Goal: Task Accomplishment & Management: Complete application form

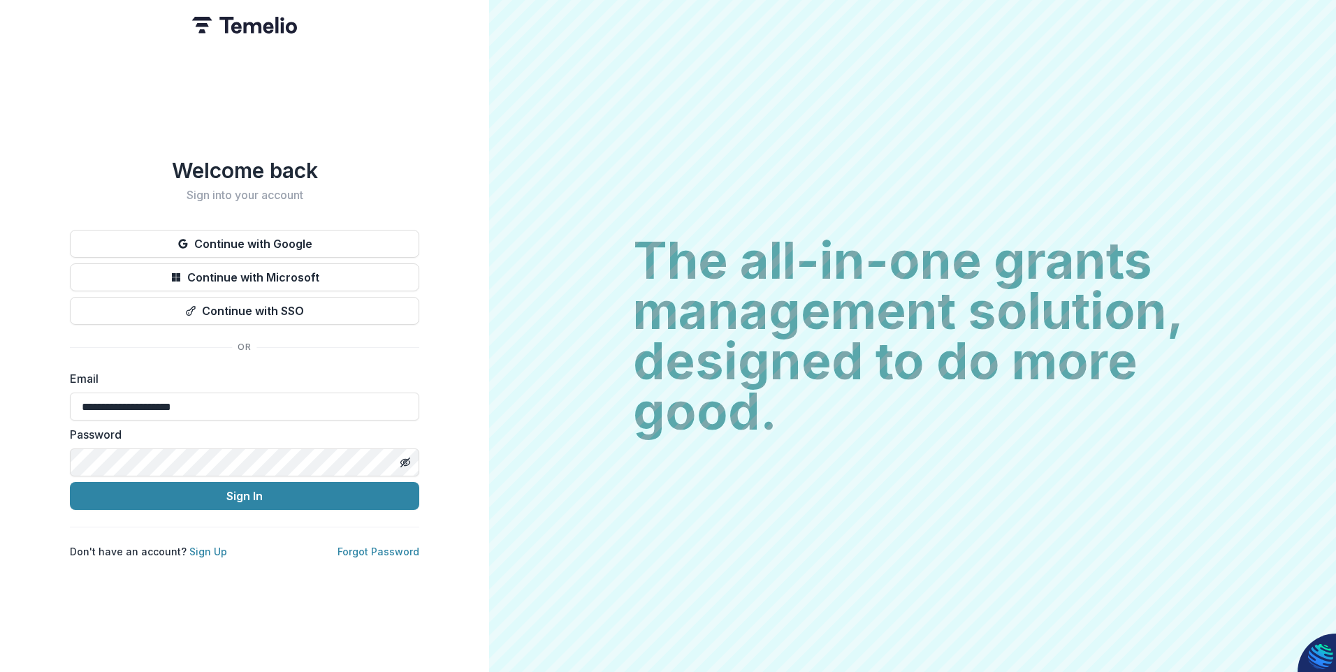
type input "**********"
click at [70, 482] on button "Sign In" at bounding box center [244, 496] width 349 height 28
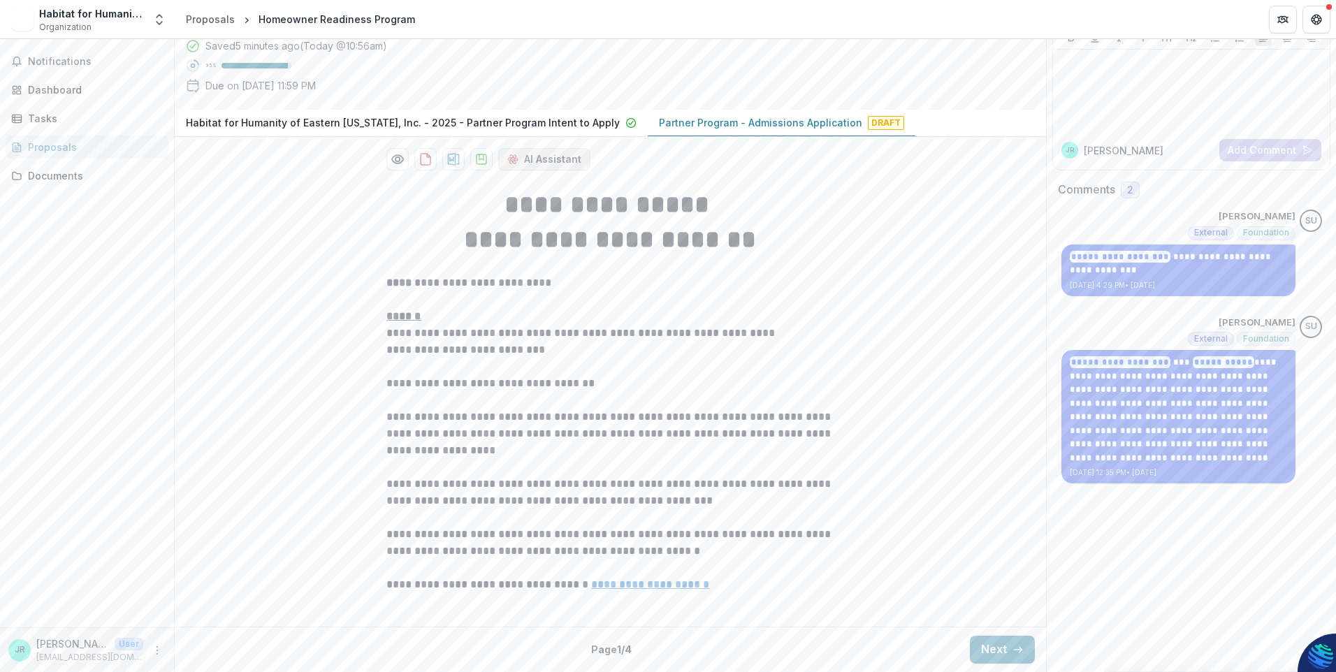
scroll to position [232, 0]
click at [1005, 651] on button "Next" at bounding box center [1002, 650] width 65 height 28
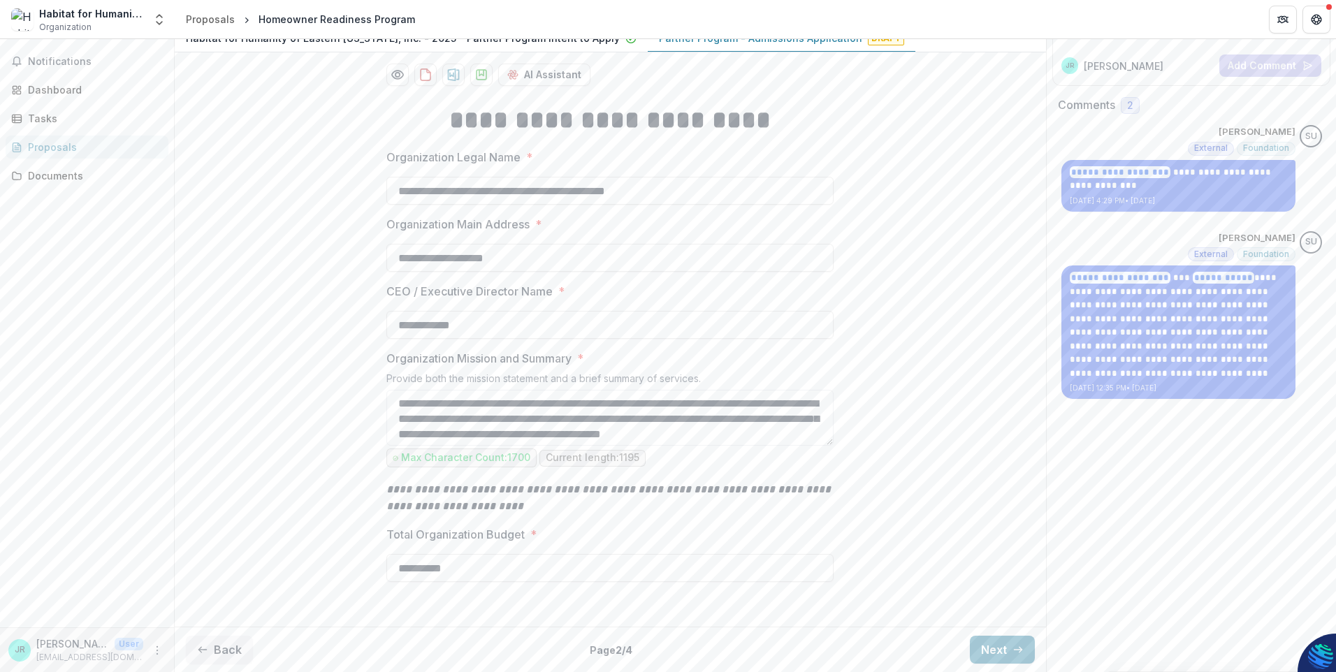
drag, startPoint x: 504, startPoint y: 344, endPoint x: 198, endPoint y: 349, distance: 306.8
click at [198, 349] on div "**********" at bounding box center [610, 357] width 871 height 530
type input "**********"
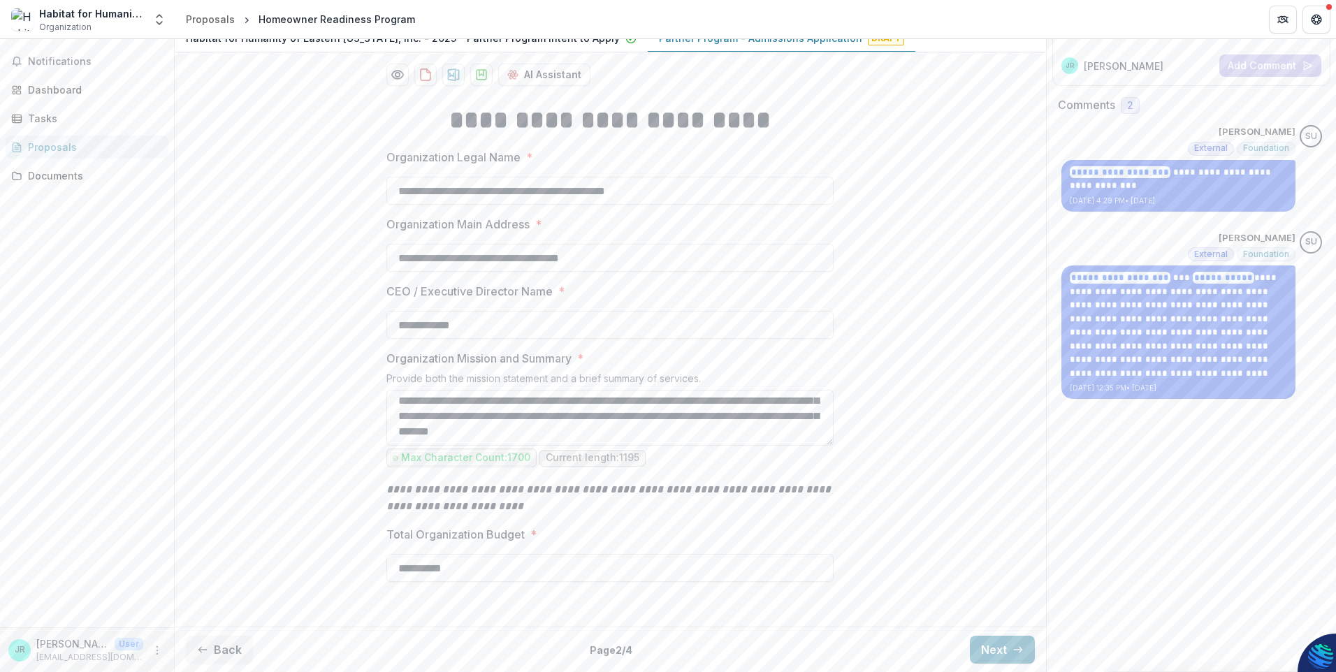
click at [787, 414] on textarea "Organization Mission and Summary *" at bounding box center [609, 418] width 447 height 56
click at [789, 414] on textarea "Organization Mission and Summary *" at bounding box center [609, 418] width 447 height 56
click at [496, 572] on input "**********" at bounding box center [609, 568] width 447 height 28
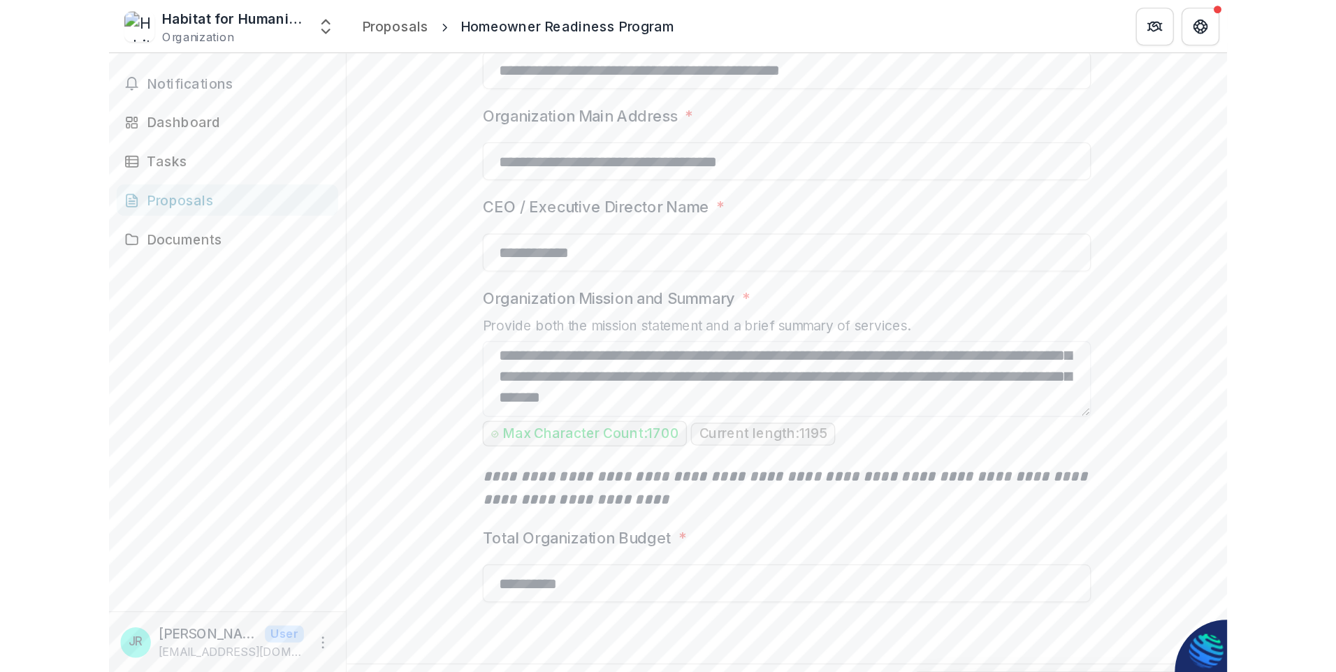
scroll to position [317, 0]
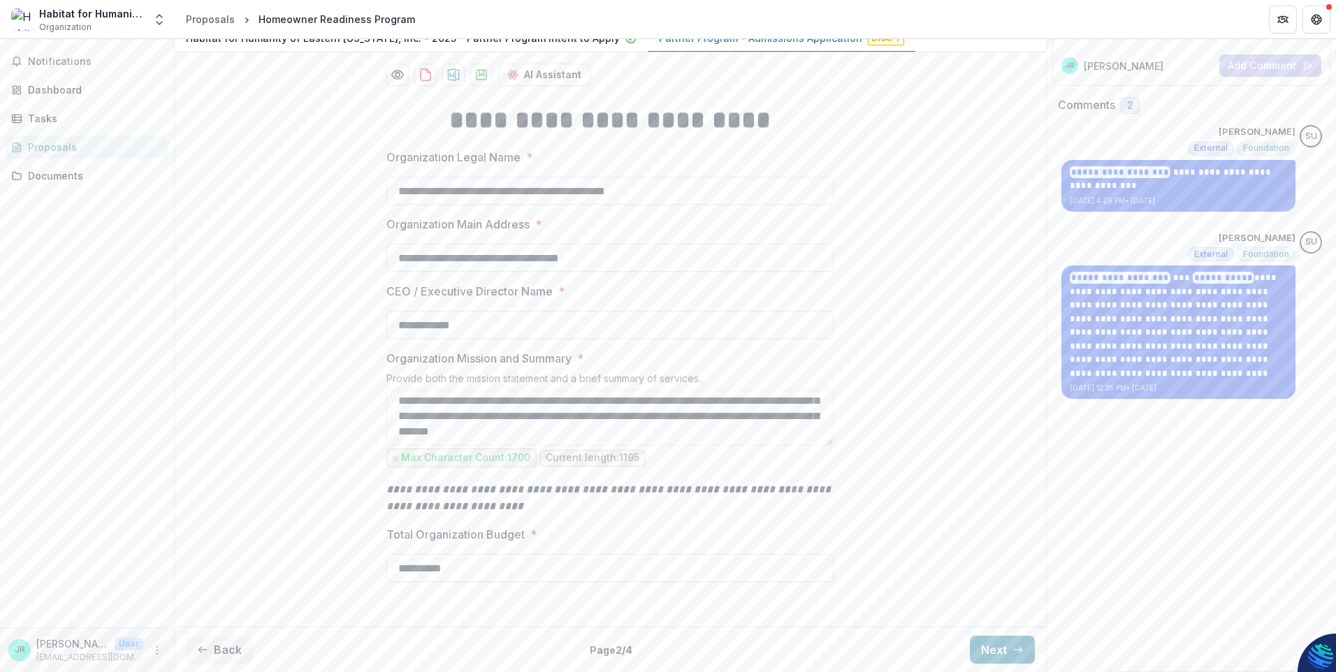
drag, startPoint x: 477, startPoint y: 565, endPoint x: -36, endPoint y: 412, distance: 535.9
click at [0, 412] on html "**********" at bounding box center [668, 336] width 1336 height 672
type input "**********"
click at [997, 646] on button "Next" at bounding box center [1002, 650] width 65 height 28
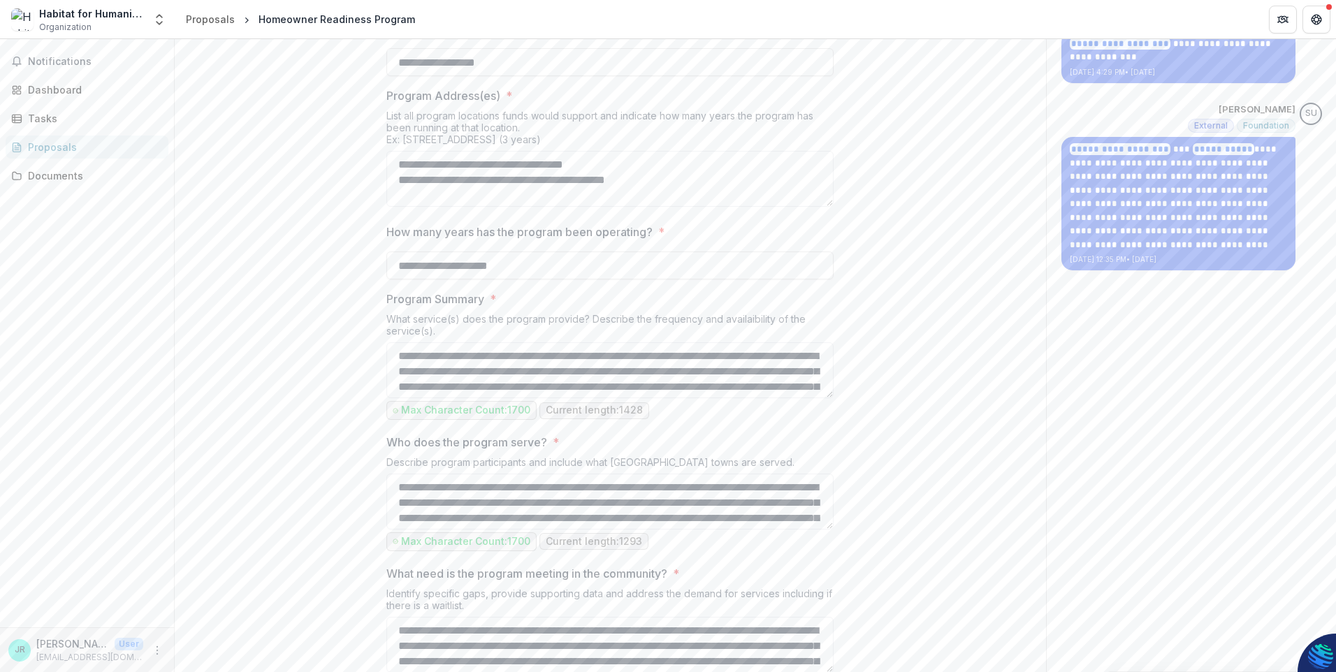
drag, startPoint x: 674, startPoint y: 309, endPoint x: 356, endPoint y: 313, distance: 317.3
click at [580, 207] on textarea "**********" at bounding box center [609, 179] width 447 height 56
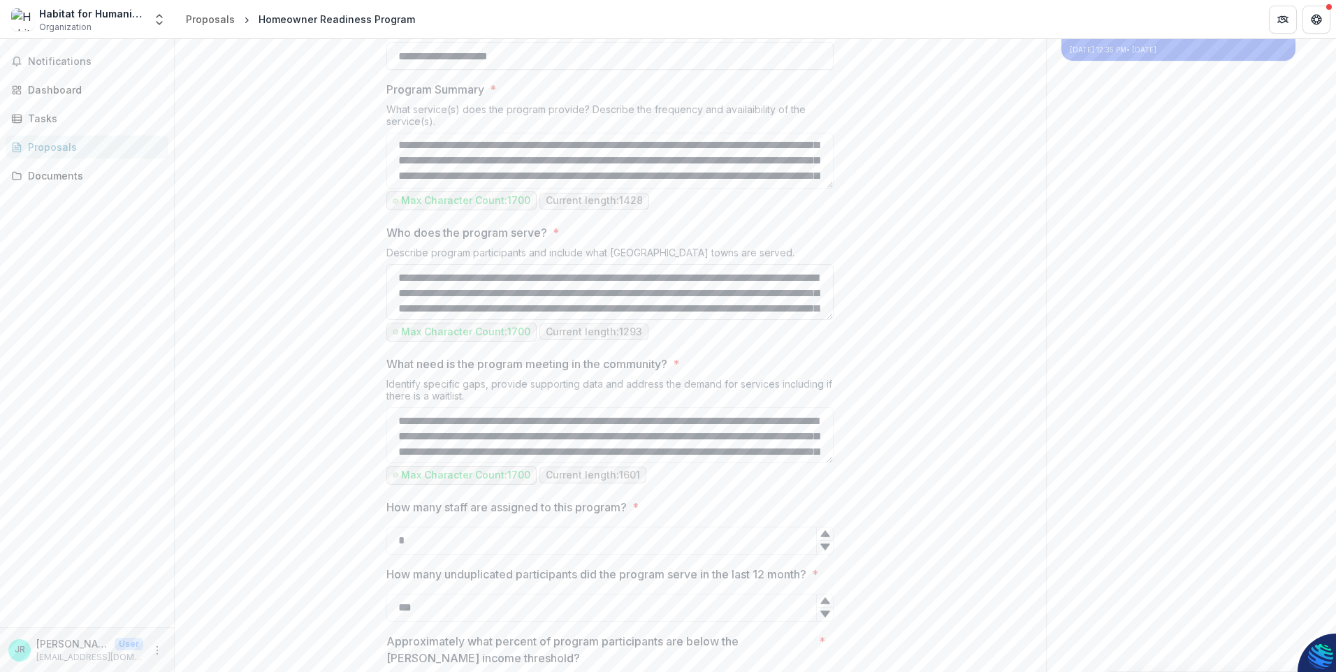
type textarea "**********"
click at [762, 320] on textarea "Who does the program serve? *" at bounding box center [609, 292] width 447 height 56
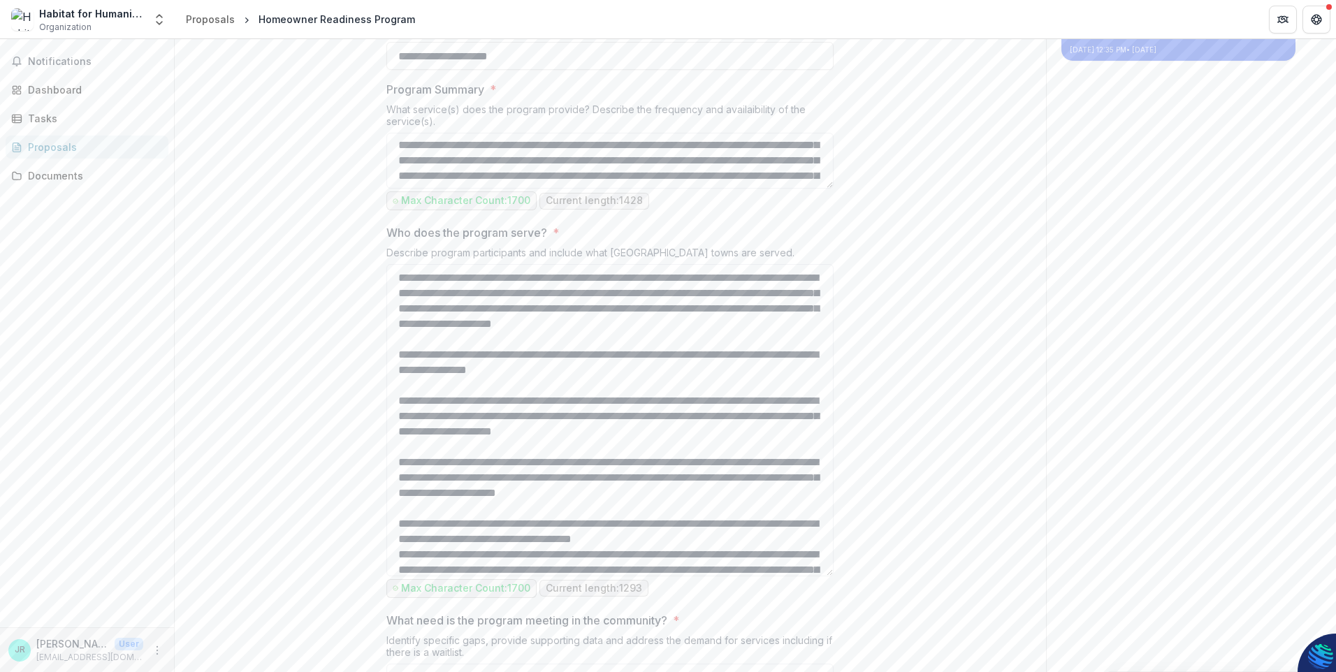
drag, startPoint x: 829, startPoint y: 446, endPoint x: 838, endPoint y: 702, distance: 256.6
click at [838, 671] on html "**********" at bounding box center [668, 336] width 1336 height 672
drag, startPoint x: 699, startPoint y: 408, endPoint x: 501, endPoint y: 423, distance: 198.3
click at [501, 423] on textarea "Who does the program serve? *" at bounding box center [609, 420] width 447 height 312
drag, startPoint x: 609, startPoint y: 440, endPoint x: 608, endPoint y: 426, distance: 14.0
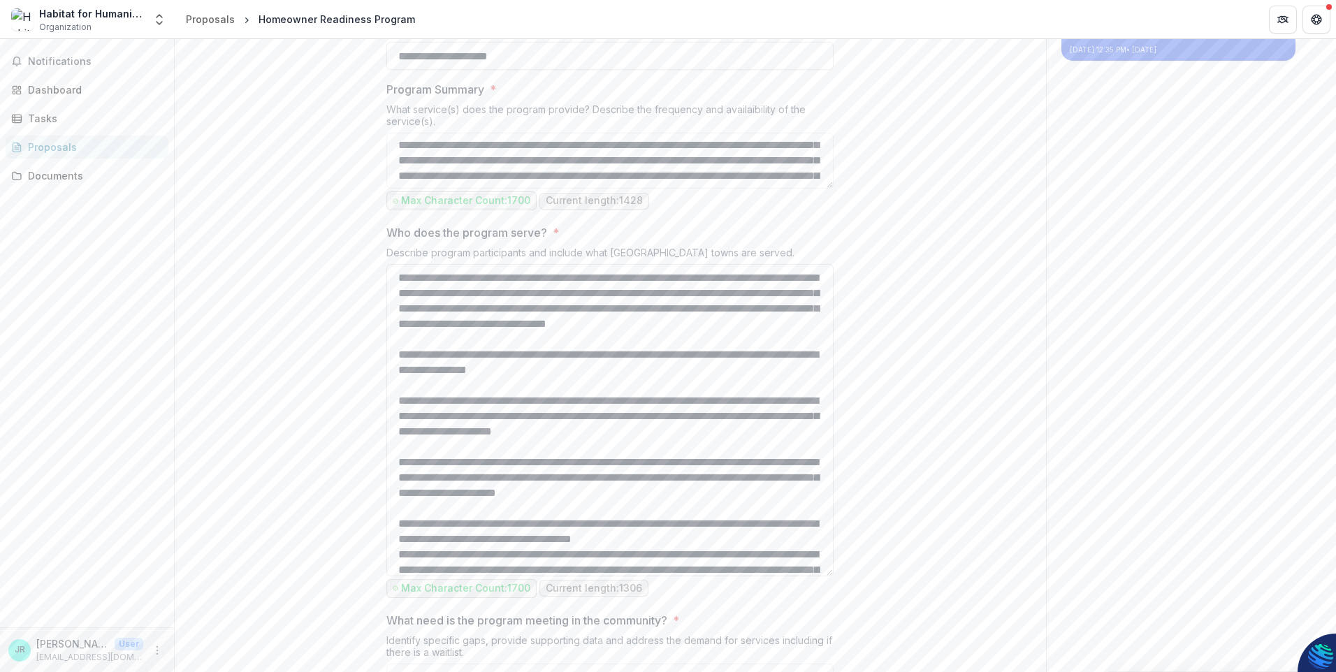
click at [608, 426] on textarea "Who does the program serve? *" at bounding box center [609, 420] width 447 height 312
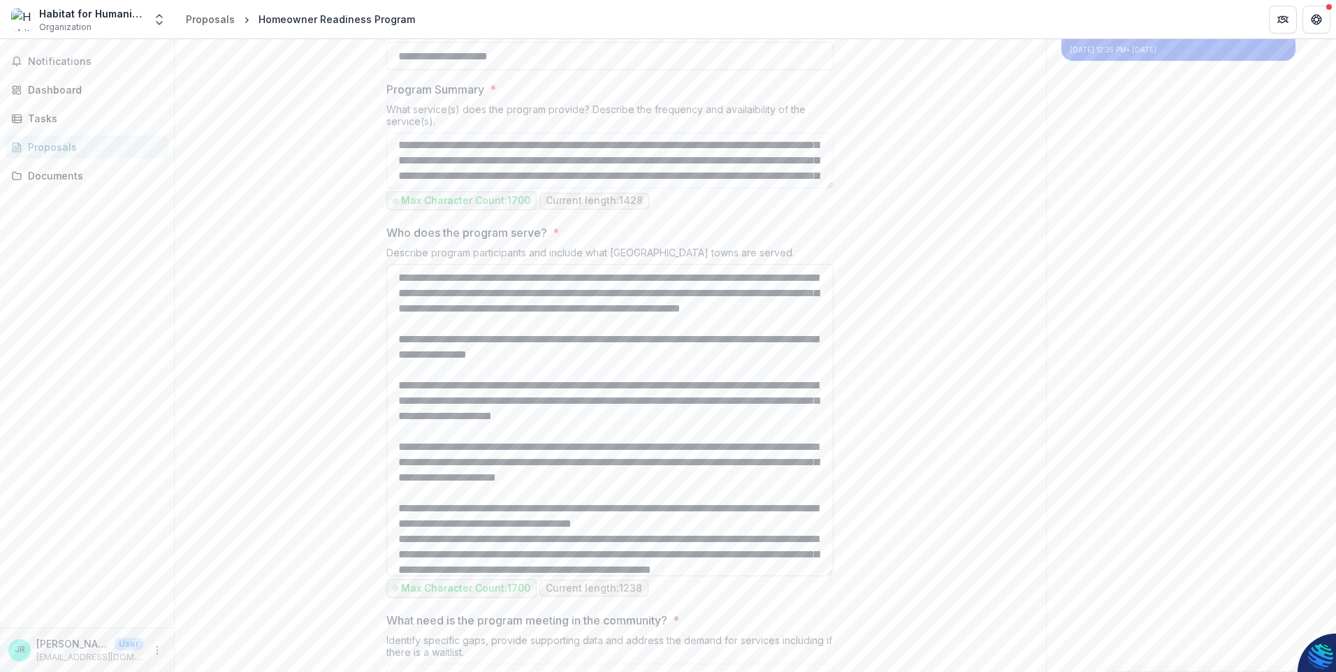
scroll to position [54, 0]
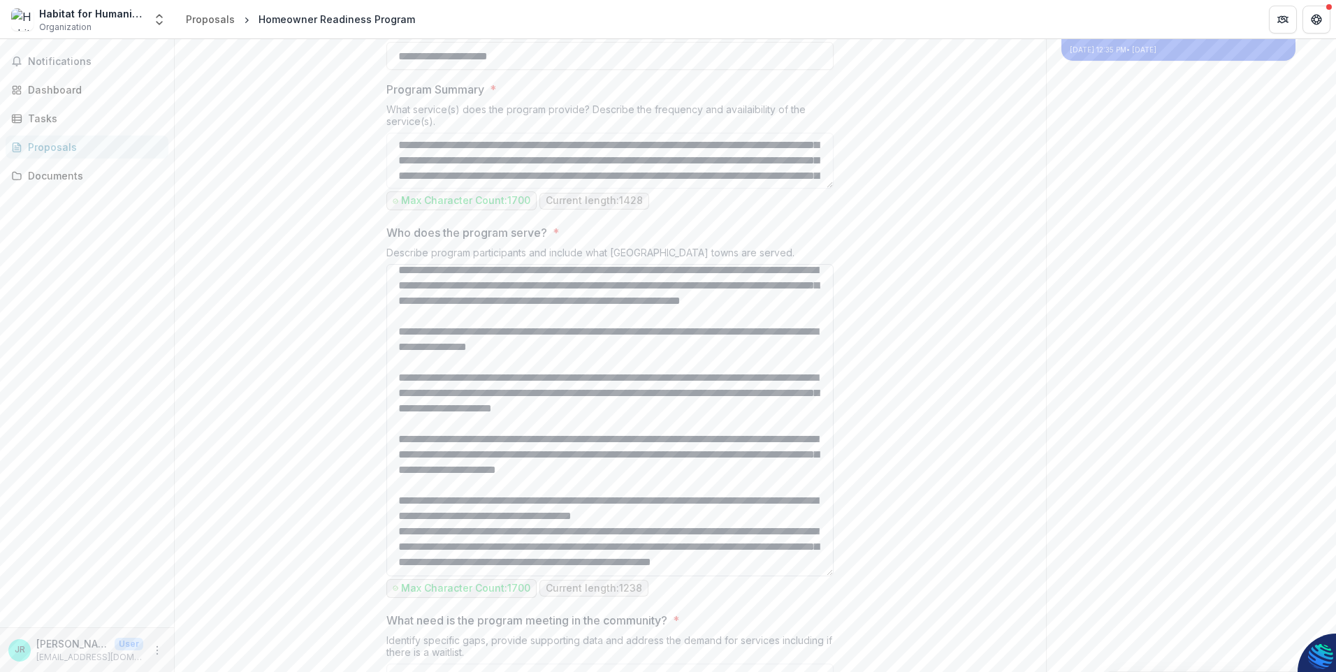
click at [650, 449] on textarea "Who does the program serve? *" at bounding box center [609, 420] width 447 height 312
drag, startPoint x: 630, startPoint y: 444, endPoint x: 585, endPoint y: 444, distance: 45.4
drag, startPoint x: 585, startPoint y: 444, endPoint x: 527, endPoint y: 453, distance: 58.6
click at [527, 453] on textarea "Who does the program serve? *" at bounding box center [609, 420] width 447 height 312
drag, startPoint x: 611, startPoint y: 442, endPoint x: 393, endPoint y: 438, distance: 218.7
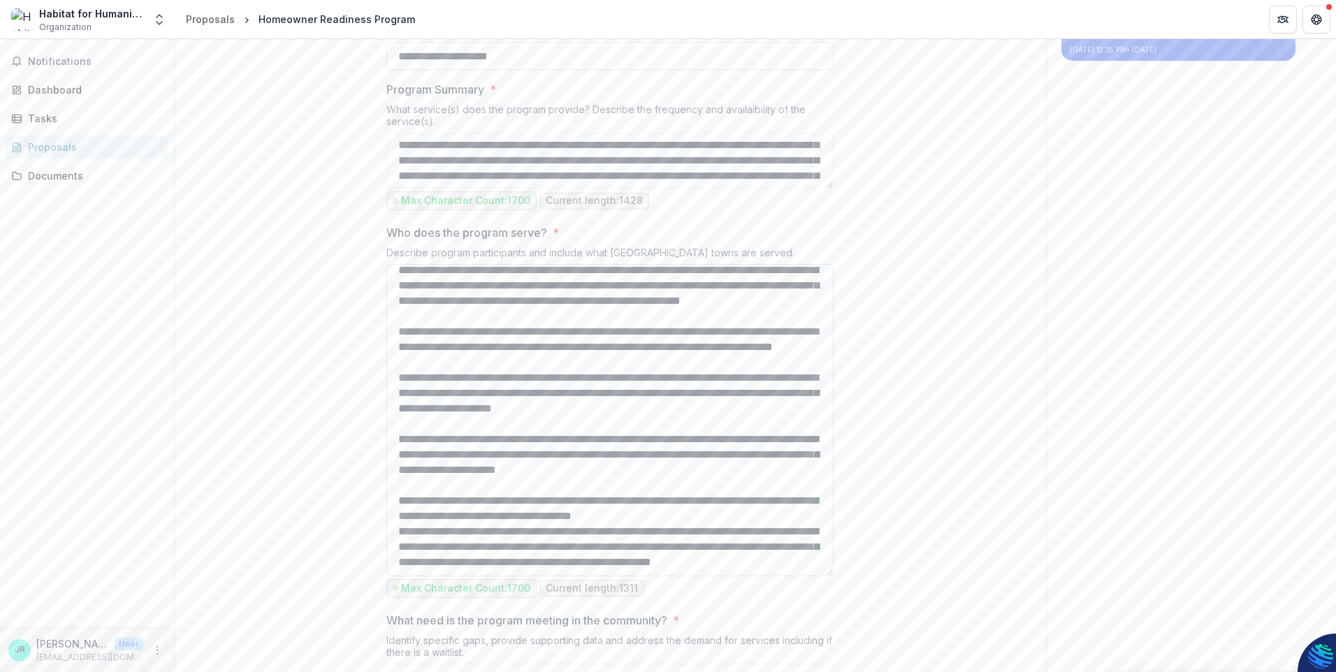
click at [393, 438] on textarea "Who does the program serve? *" at bounding box center [609, 420] width 447 height 312
drag, startPoint x: 709, startPoint y: 444, endPoint x: 687, endPoint y: 445, distance: 22.4
click at [687, 445] on textarea "Who does the program serve? *" at bounding box center [609, 420] width 447 height 312
click at [645, 444] on textarea "Who does the program serve? *" at bounding box center [609, 420] width 447 height 312
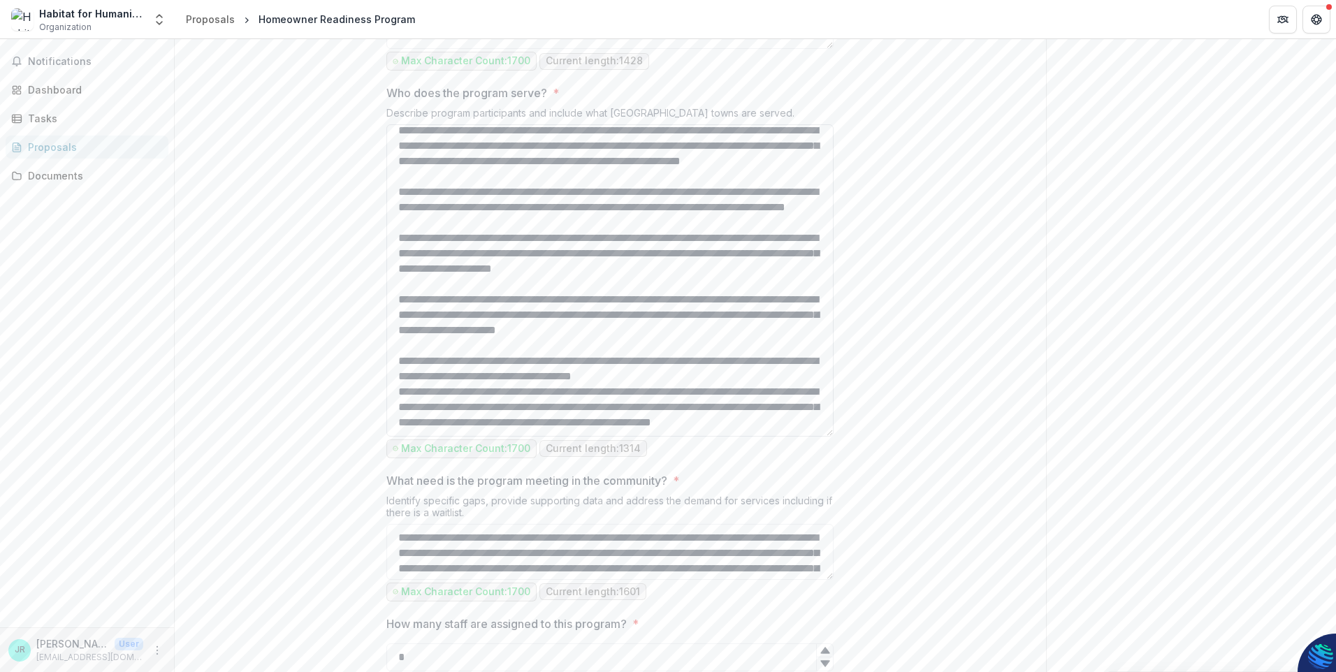
drag, startPoint x: 763, startPoint y: 370, endPoint x: 553, endPoint y: 370, distance: 210.3
click at [553, 370] on textarea "Who does the program serve? *" at bounding box center [609, 280] width 447 height 312
click at [653, 412] on textarea "Who does the program serve? *" at bounding box center [609, 280] width 447 height 312
drag, startPoint x: 545, startPoint y: 413, endPoint x: 395, endPoint y: 411, distance: 149.5
click at [395, 411] on textarea "Who does the program serve? *" at bounding box center [609, 280] width 447 height 312
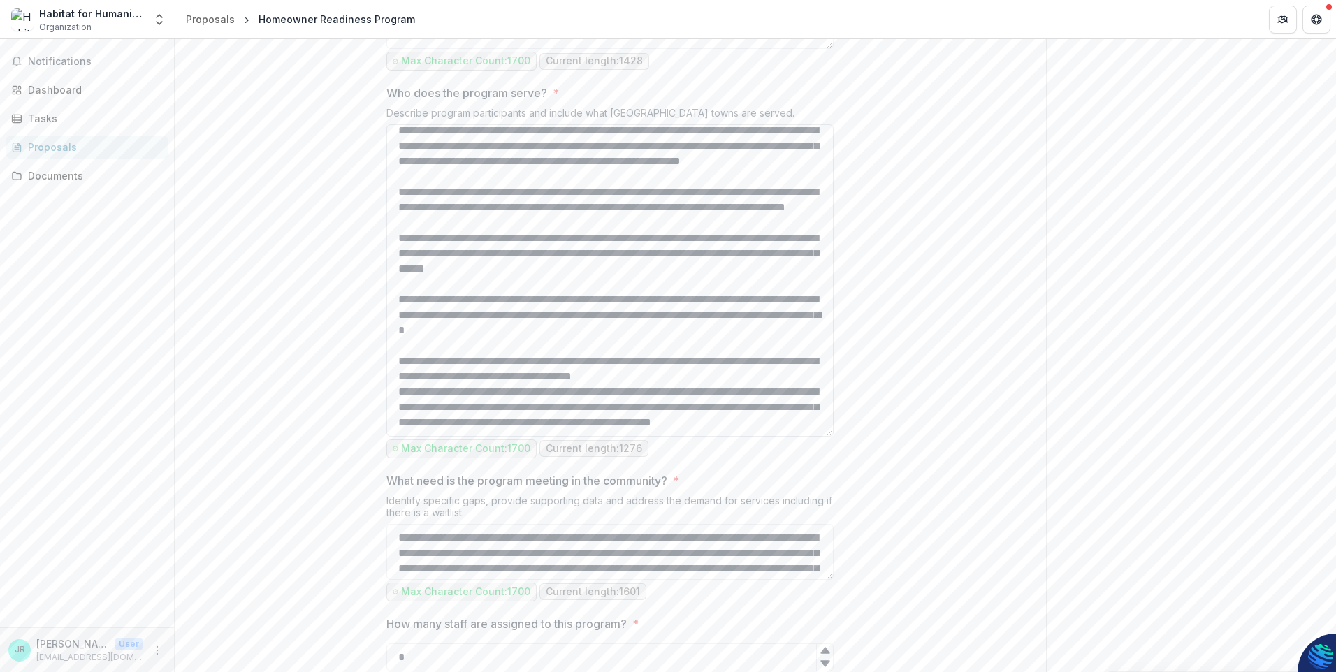
click at [523, 417] on textarea "Who does the program serve? *" at bounding box center [609, 280] width 447 height 312
click at [676, 437] on textarea "Who does the program serve? *" at bounding box center [609, 280] width 447 height 312
drag, startPoint x: 623, startPoint y: 503, endPoint x: 593, endPoint y: 506, distance: 30.2
click at [593, 437] on textarea "Who does the program serve? *" at bounding box center [609, 280] width 447 height 312
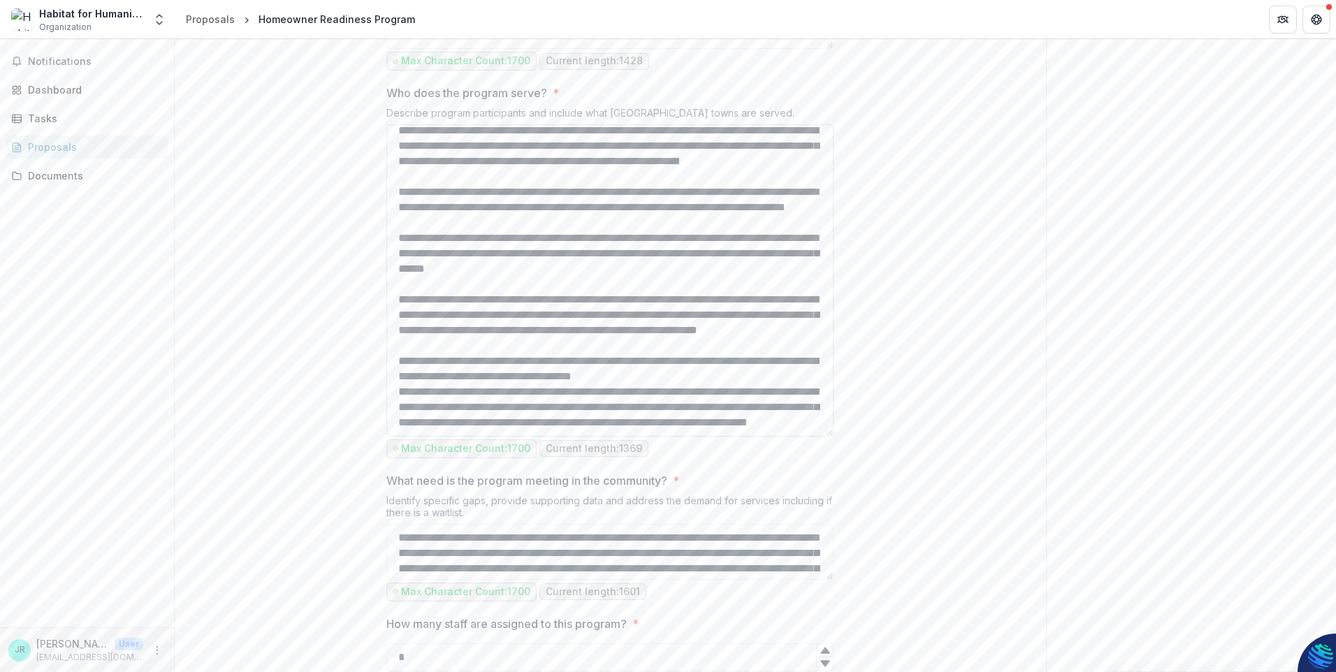
drag, startPoint x: 453, startPoint y: 504, endPoint x: 670, endPoint y: 493, distance: 217.6
click at [670, 437] on textarea "Who does the program serve? *" at bounding box center [609, 280] width 447 height 312
drag, startPoint x: 419, startPoint y: 506, endPoint x: 377, endPoint y: 511, distance: 42.3
click at [386, 437] on textarea "Who does the program serve? *" at bounding box center [609, 280] width 447 height 312
click at [691, 437] on textarea "Who does the program serve? *" at bounding box center [609, 280] width 447 height 312
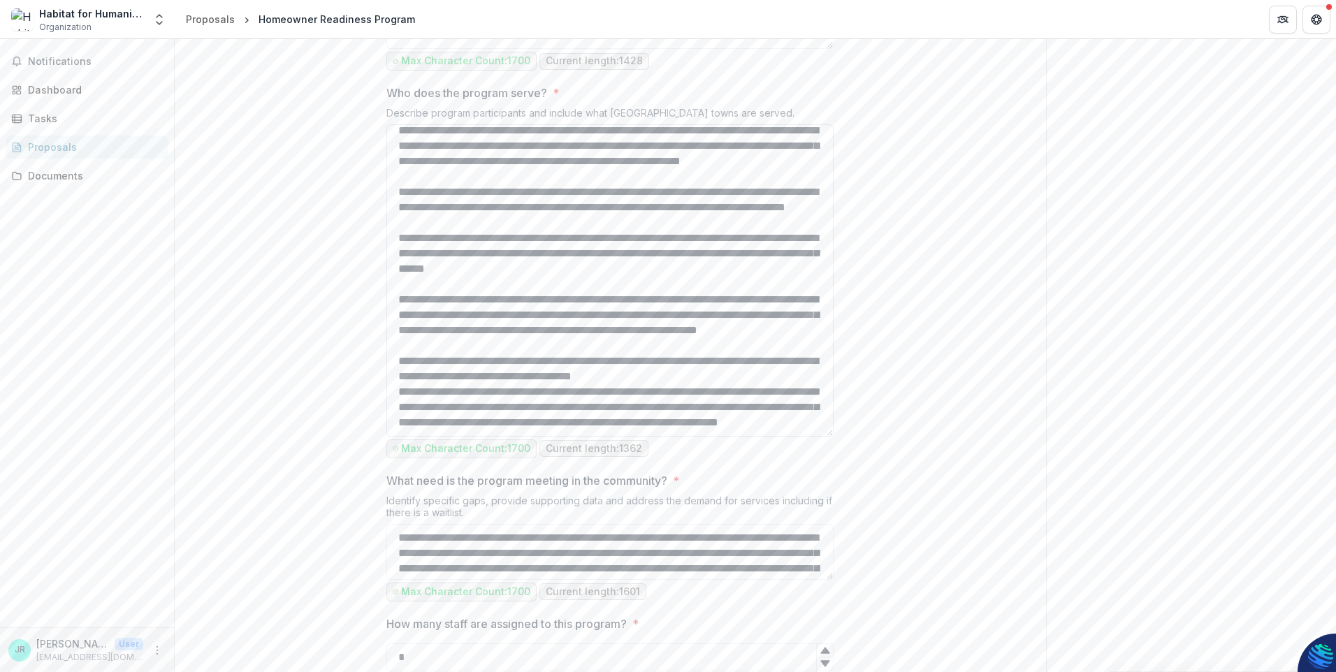
click at [425, 437] on textarea "Who does the program serve? *" at bounding box center [609, 280] width 447 height 312
click at [443, 437] on textarea "Who does the program serve? *" at bounding box center [609, 280] width 447 height 312
drag, startPoint x: 814, startPoint y: 523, endPoint x: 659, endPoint y: 525, distance: 155.1
click at [659, 437] on textarea "Who does the program serve? *" at bounding box center [609, 280] width 447 height 312
click at [470, 437] on textarea "Who does the program serve? *" at bounding box center [609, 280] width 447 height 312
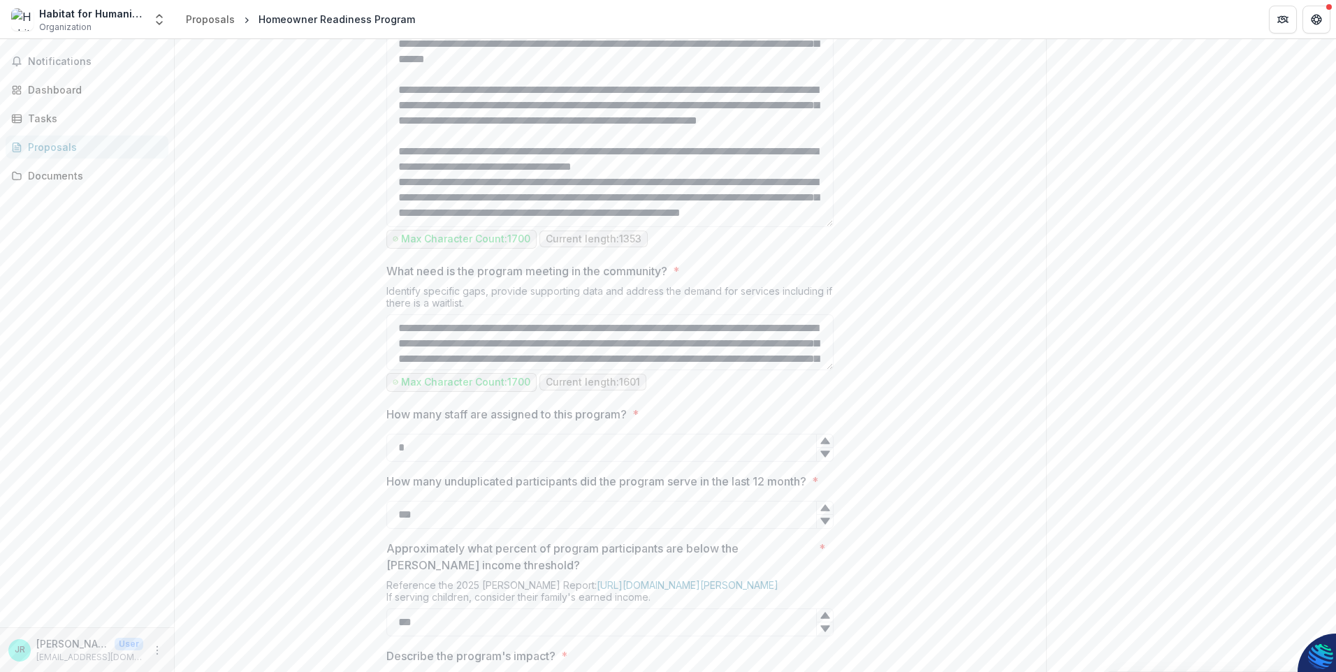
scroll to position [945, 0]
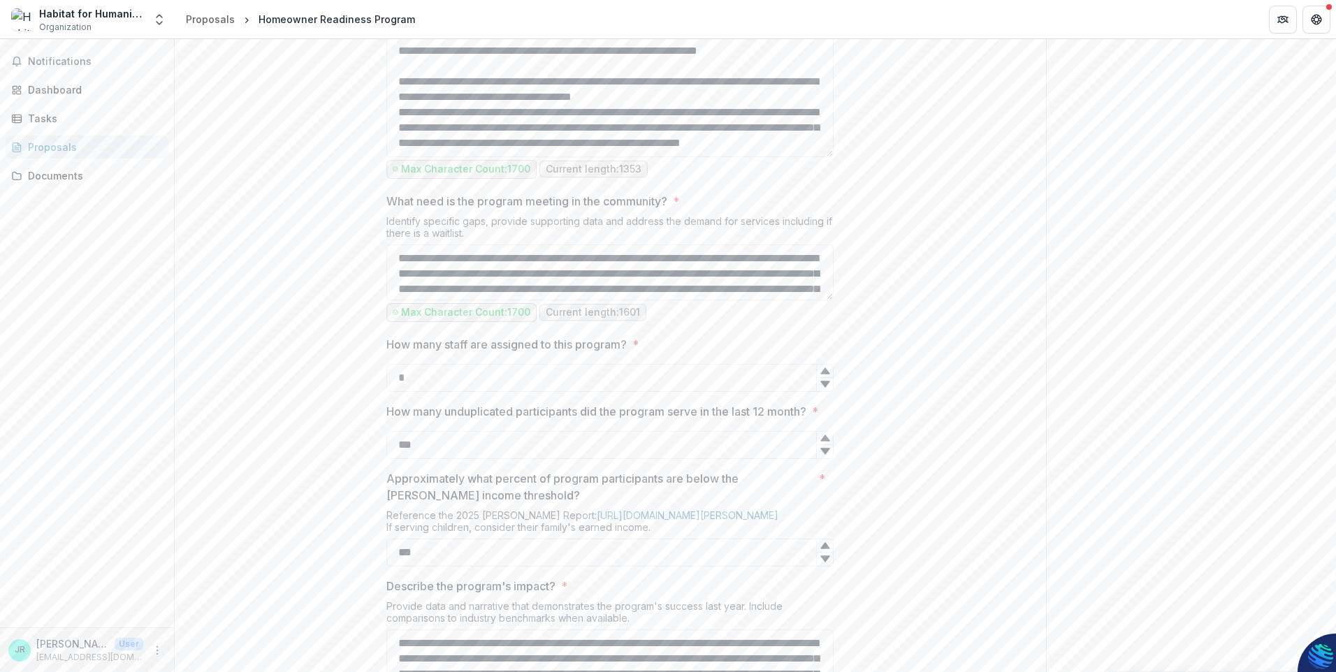
type textarea "**********"
click at [965, 479] on div "**********" at bounding box center [610, 208] width 871 height 1749
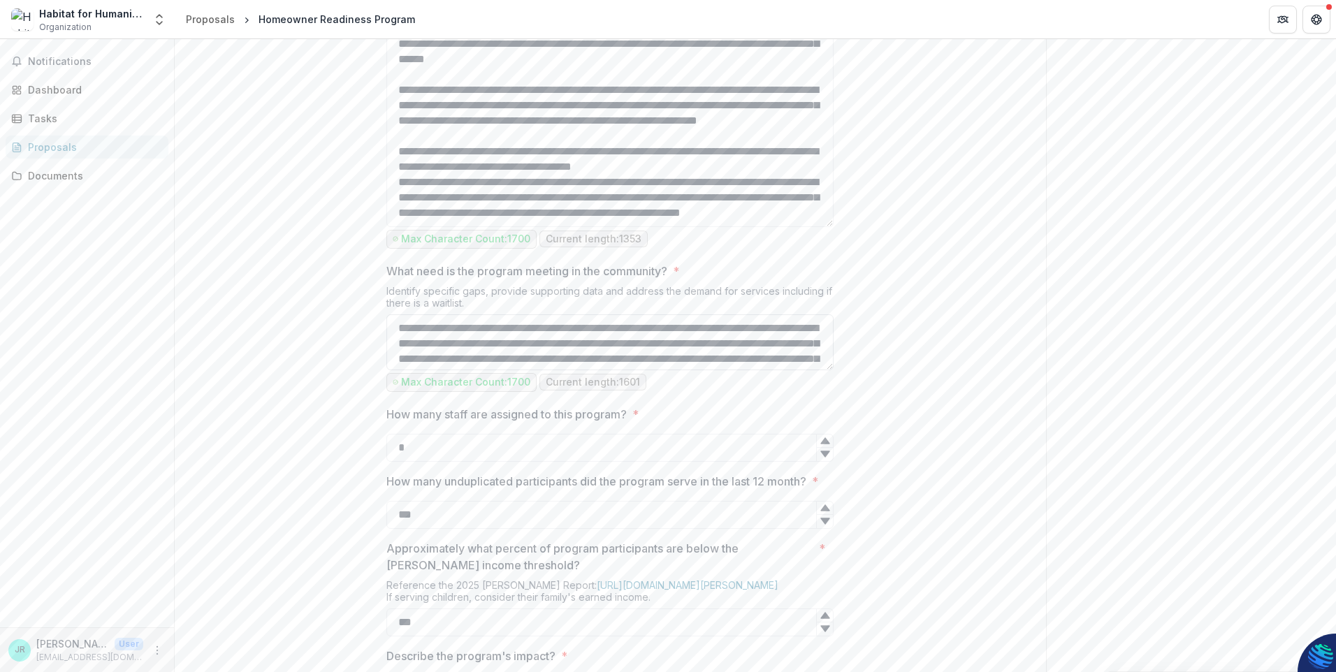
click at [549, 370] on textarea "What need is the program meeting in the community? *" at bounding box center [609, 342] width 447 height 56
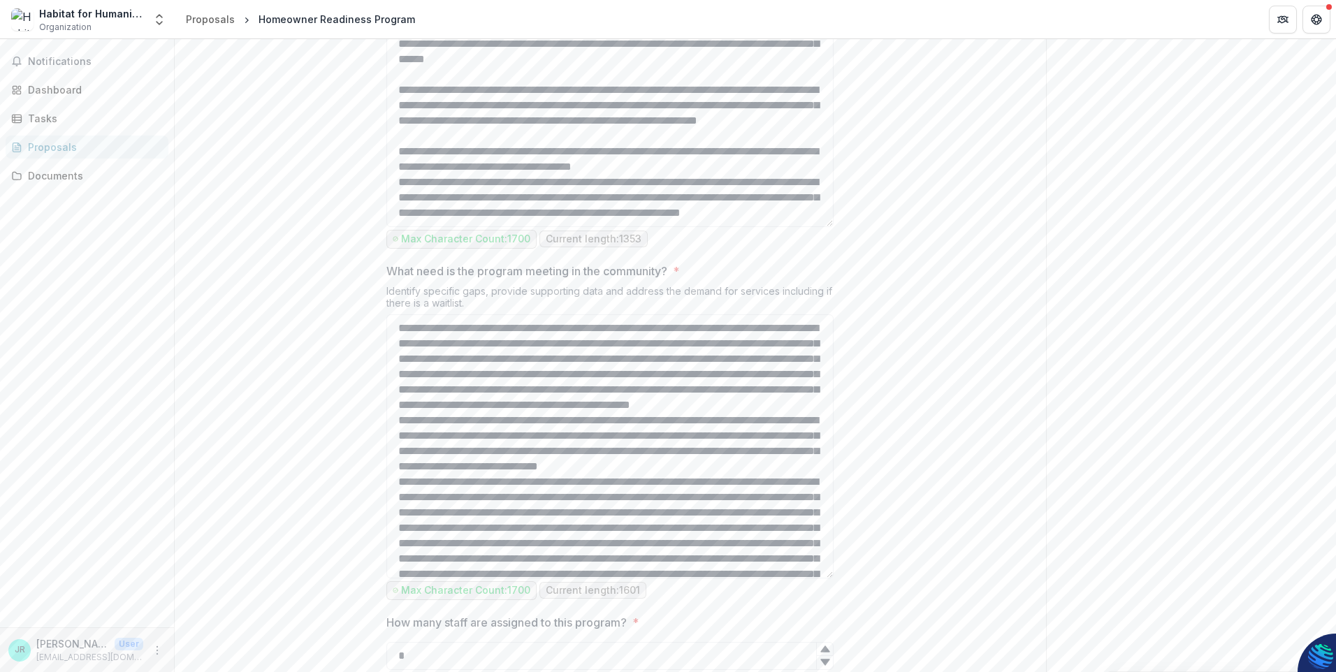
drag, startPoint x: 828, startPoint y: 494, endPoint x: 811, endPoint y: 702, distance: 208.9
click at [811, 671] on html "**********" at bounding box center [668, 336] width 1336 height 672
drag, startPoint x: 475, startPoint y: 458, endPoint x: 403, endPoint y: 465, distance: 72.4
click at [403, 465] on textarea "What need is the program meeting in the community? *" at bounding box center [609, 446] width 447 height 264
click at [396, 463] on textarea "What need is the program meeting in the community? *" at bounding box center [609, 446] width 447 height 264
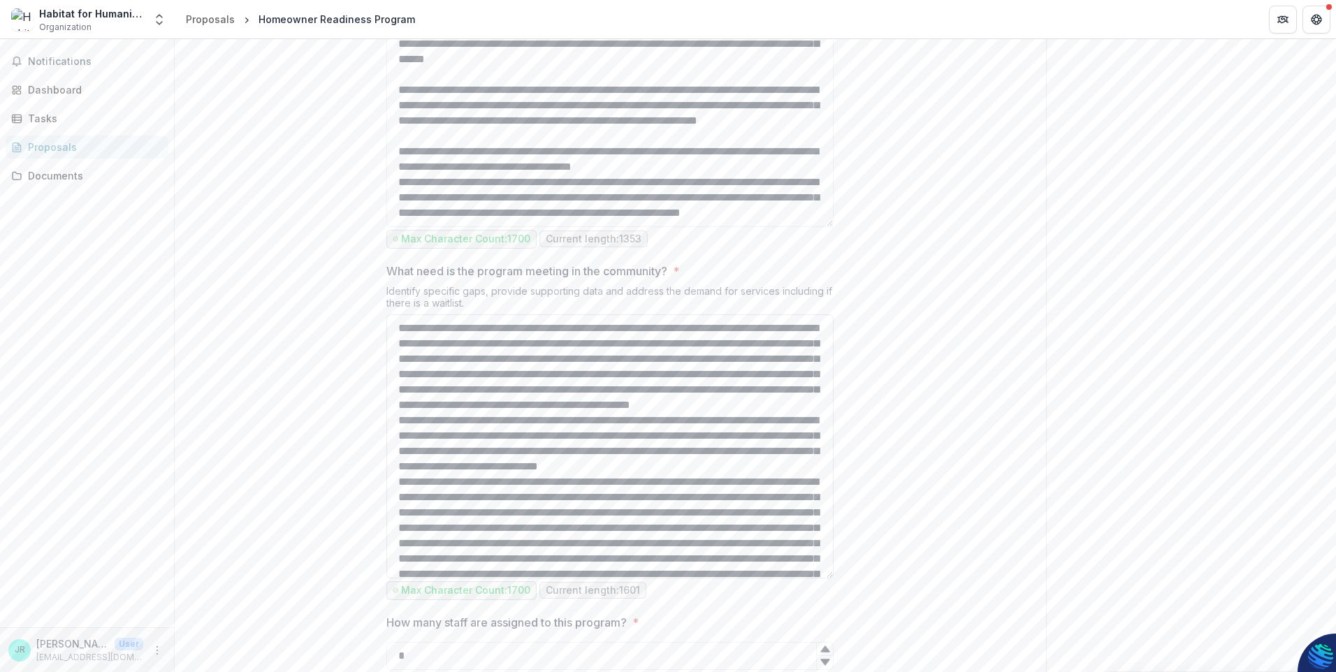
click at [472, 454] on textarea "What need is the program meeting in the community? *" at bounding box center [609, 446] width 447 height 264
drag, startPoint x: 563, startPoint y: 459, endPoint x: 505, endPoint y: 459, distance: 58.0
click at [505, 459] on textarea "What need is the program meeting in the community? *" at bounding box center [609, 446] width 447 height 264
drag, startPoint x: 588, startPoint y: 486, endPoint x: 451, endPoint y: 487, distance: 137.0
click at [451, 487] on textarea "What need is the program meeting in the community? *" at bounding box center [609, 446] width 447 height 264
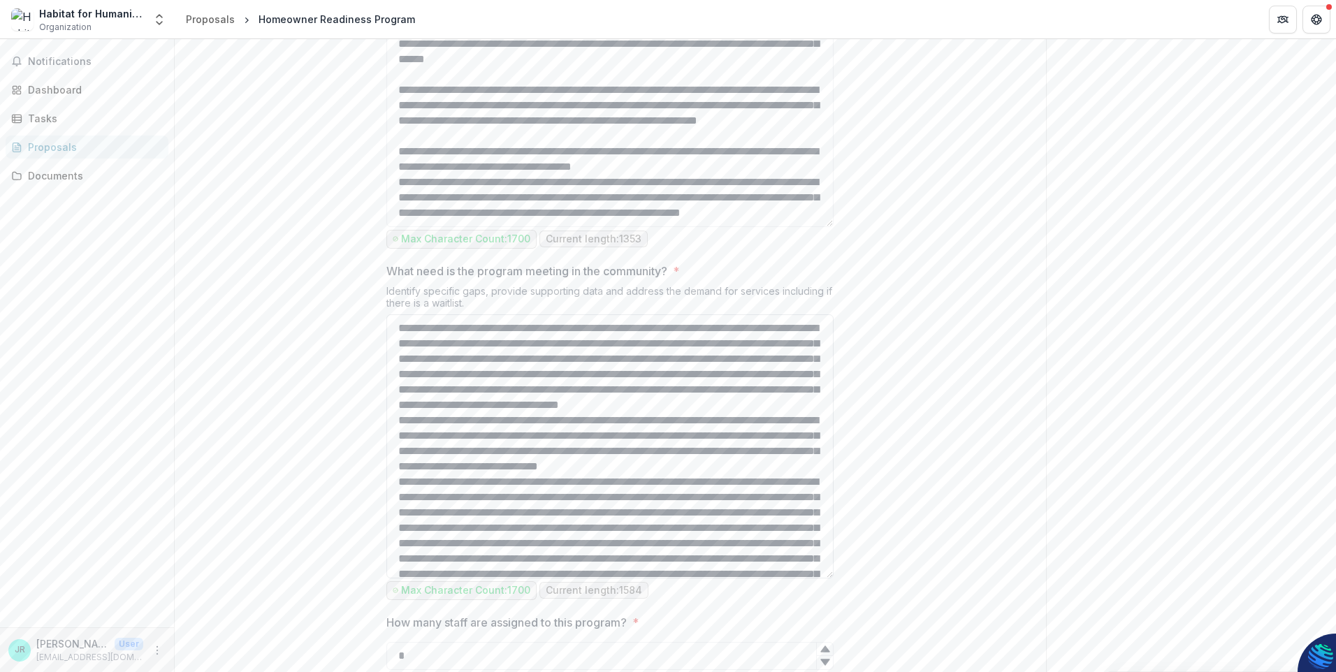
drag, startPoint x: 505, startPoint y: 487, endPoint x: 406, endPoint y: 492, distance: 99.3
click at [406, 492] on textarea "What need is the program meeting in the community? *" at bounding box center [609, 446] width 447 height 264
drag, startPoint x: 743, startPoint y: 472, endPoint x: 733, endPoint y: 472, distance: 10.5
click at [733, 472] on textarea "What need is the program meeting in the community? *" at bounding box center [609, 446] width 447 height 264
drag, startPoint x: 504, startPoint y: 485, endPoint x: 451, endPoint y: 491, distance: 53.5
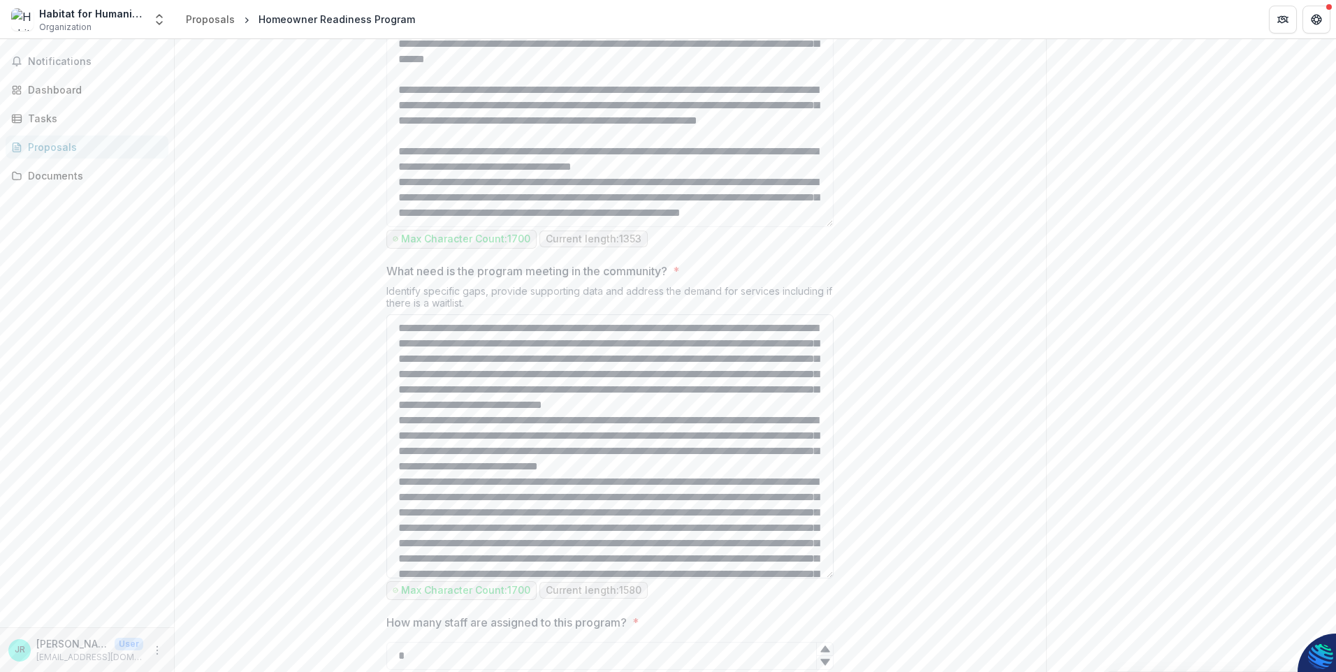
click at [451, 491] on textarea "What need is the program meeting in the community? *" at bounding box center [609, 446] width 447 height 264
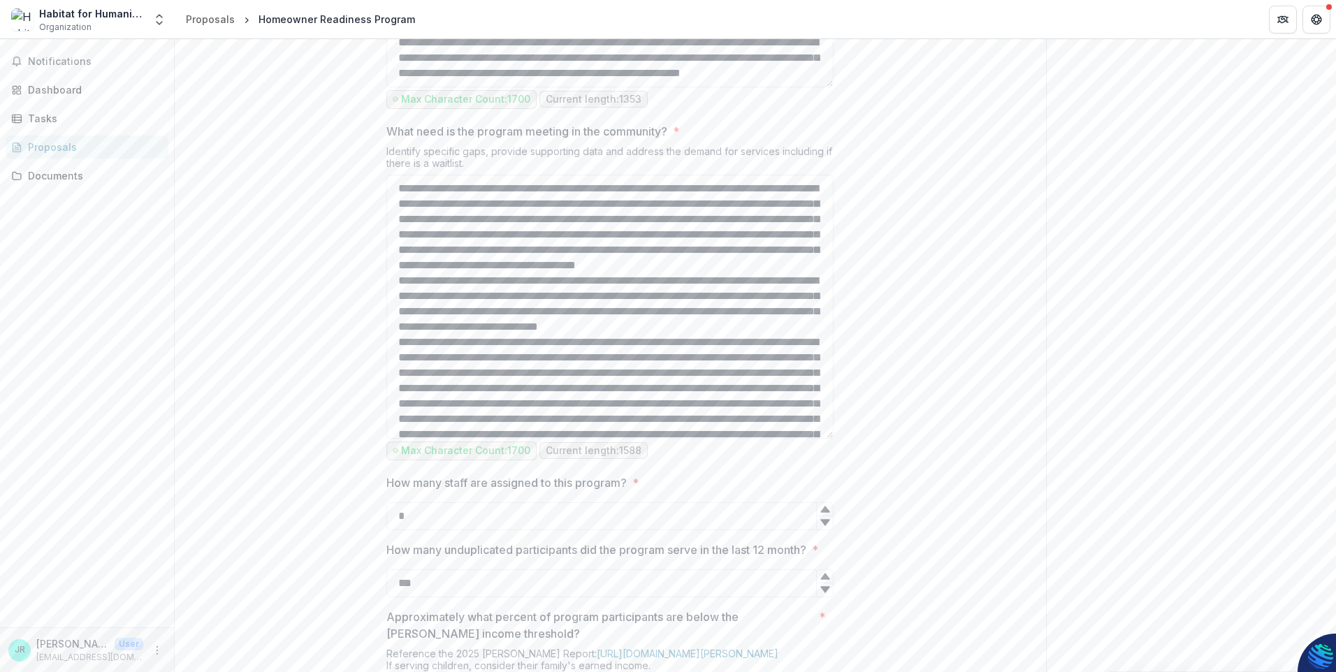
scroll to position [1085, 0]
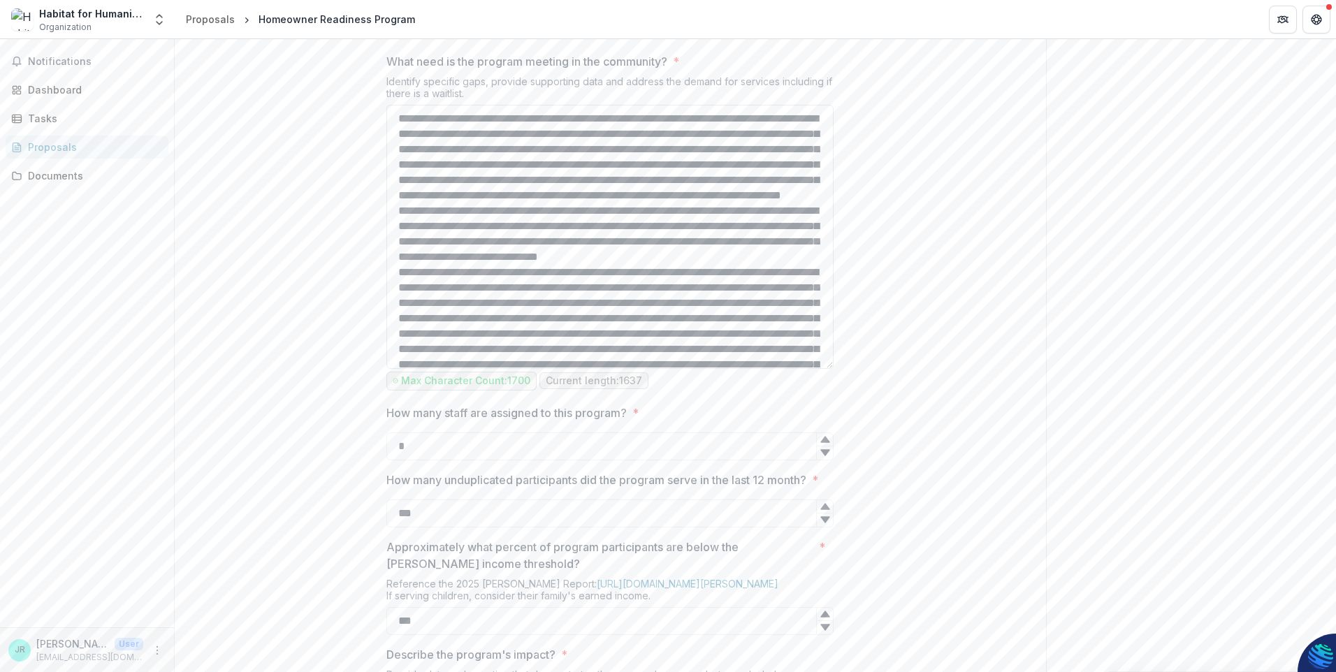
click at [474, 333] on textarea "What need is the program meeting in the community? *" at bounding box center [609, 237] width 447 height 264
drag, startPoint x: 593, startPoint y: 428, endPoint x: 382, endPoint y: 370, distance: 218.2
click at [382, 370] on div "**********" at bounding box center [610, 172] width 470 height 1957
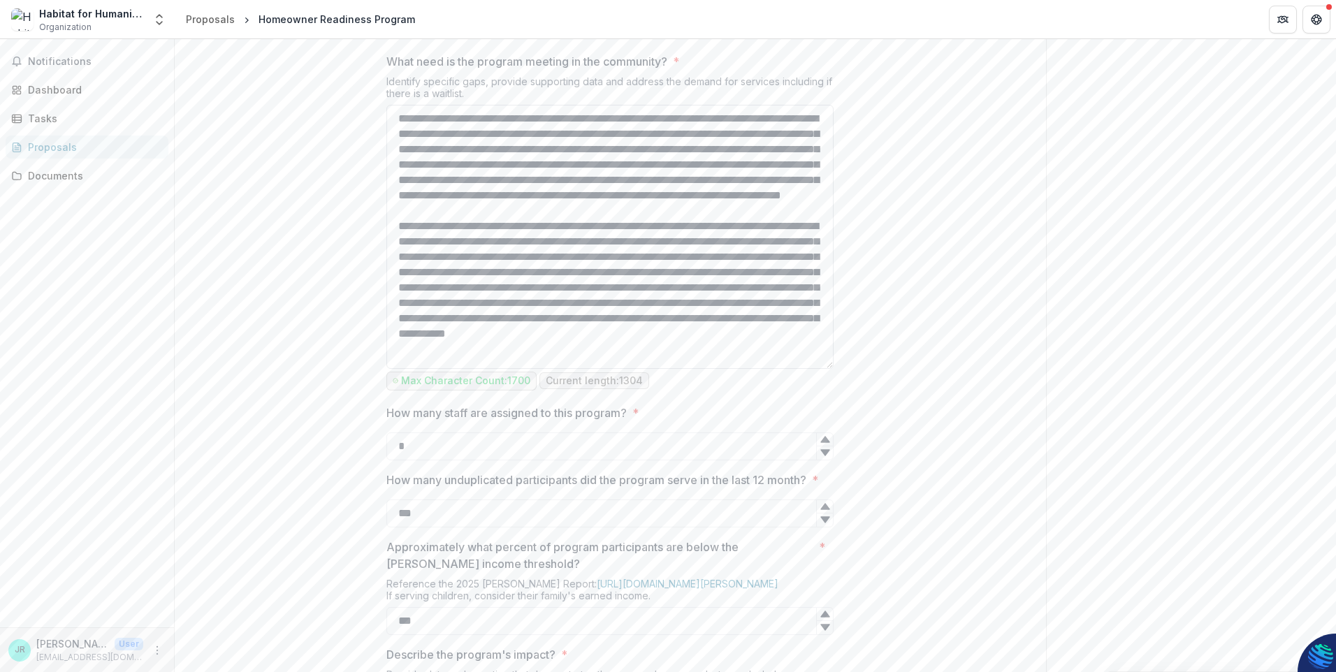
click at [753, 358] on textarea "What need is the program meeting in the community? *" at bounding box center [609, 237] width 447 height 264
click at [602, 369] on textarea "What need is the program meeting in the community? *" at bounding box center [609, 237] width 447 height 264
drag, startPoint x: 478, startPoint y: 358, endPoint x: 453, endPoint y: 362, distance: 24.7
click at [453, 362] on textarea "What need is the program meeting in the community? *" at bounding box center [609, 237] width 447 height 264
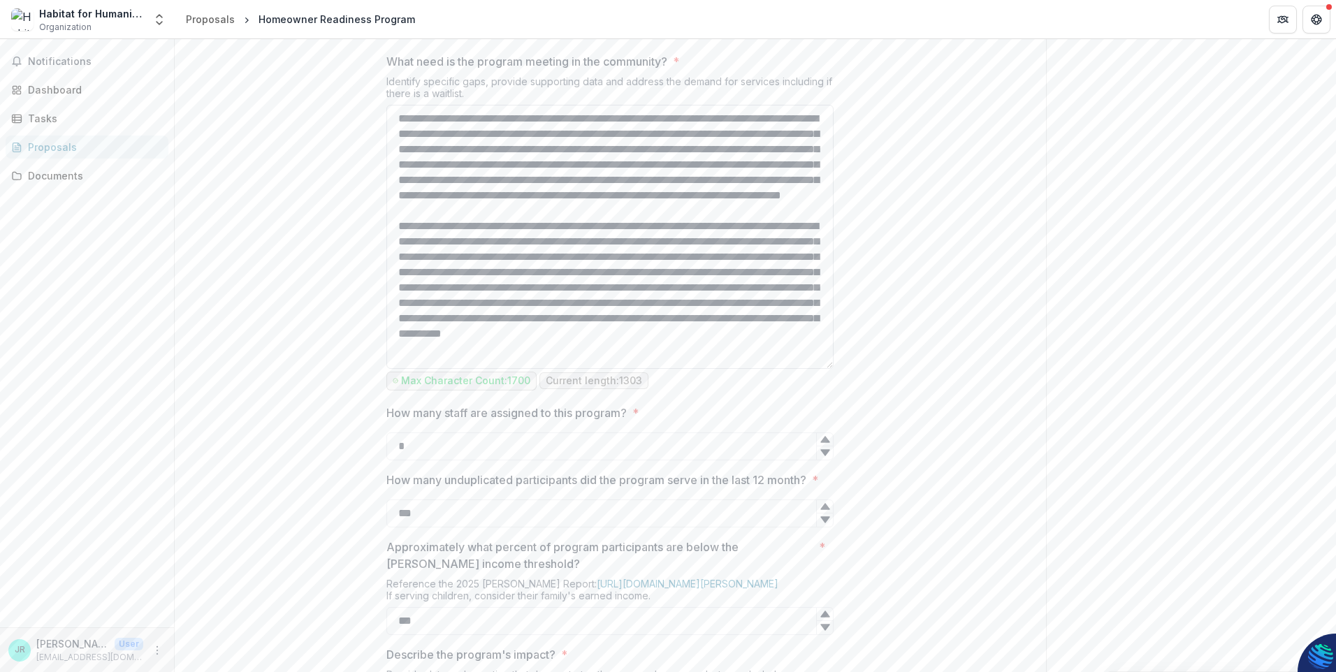
click at [556, 342] on textarea "What need is the program meeting in the community? *" at bounding box center [609, 237] width 447 height 264
drag, startPoint x: 799, startPoint y: 376, endPoint x: 764, endPoint y: 372, distance: 35.1
click at [764, 369] on textarea "What need is the program meeting in the community? *" at bounding box center [609, 237] width 447 height 264
drag, startPoint x: 689, startPoint y: 377, endPoint x: 672, endPoint y: 375, distance: 16.8
click at [672, 369] on textarea "What need is the program meeting in the community? *" at bounding box center [609, 237] width 447 height 264
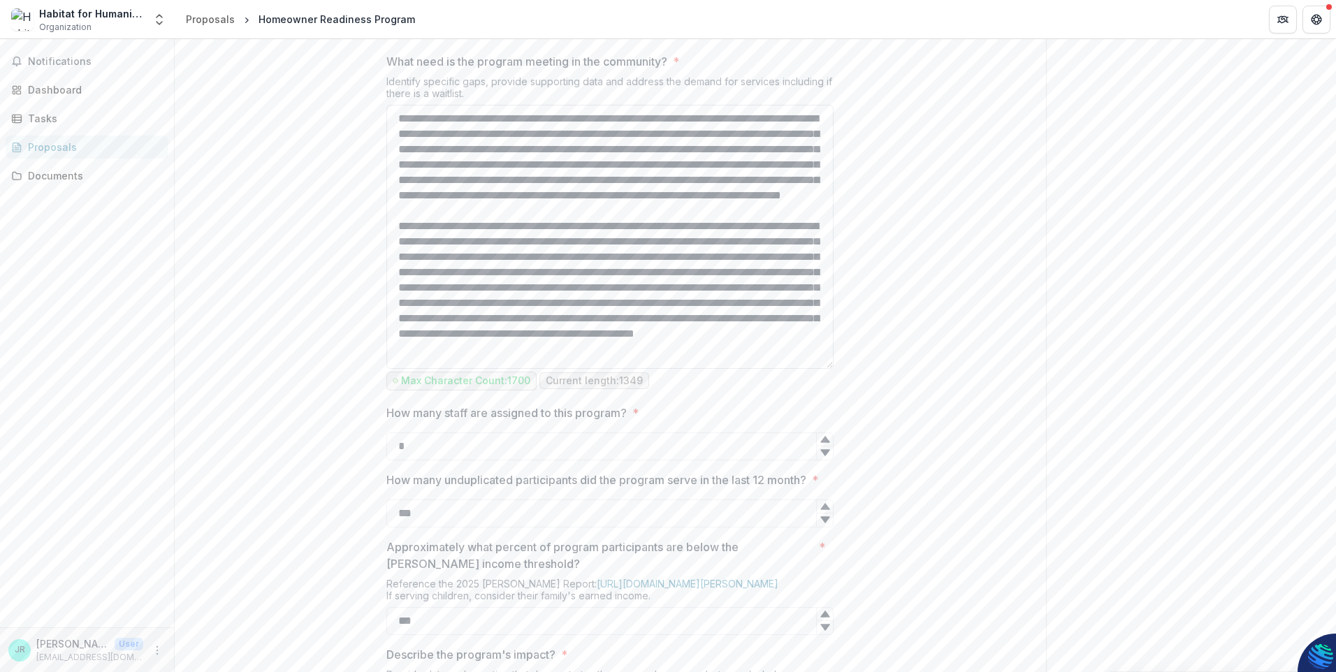
click at [736, 369] on textarea "What need is the program meeting in the community? *" at bounding box center [609, 237] width 447 height 264
click at [507, 369] on textarea "What need is the program meeting in the community? *" at bounding box center [609, 237] width 447 height 264
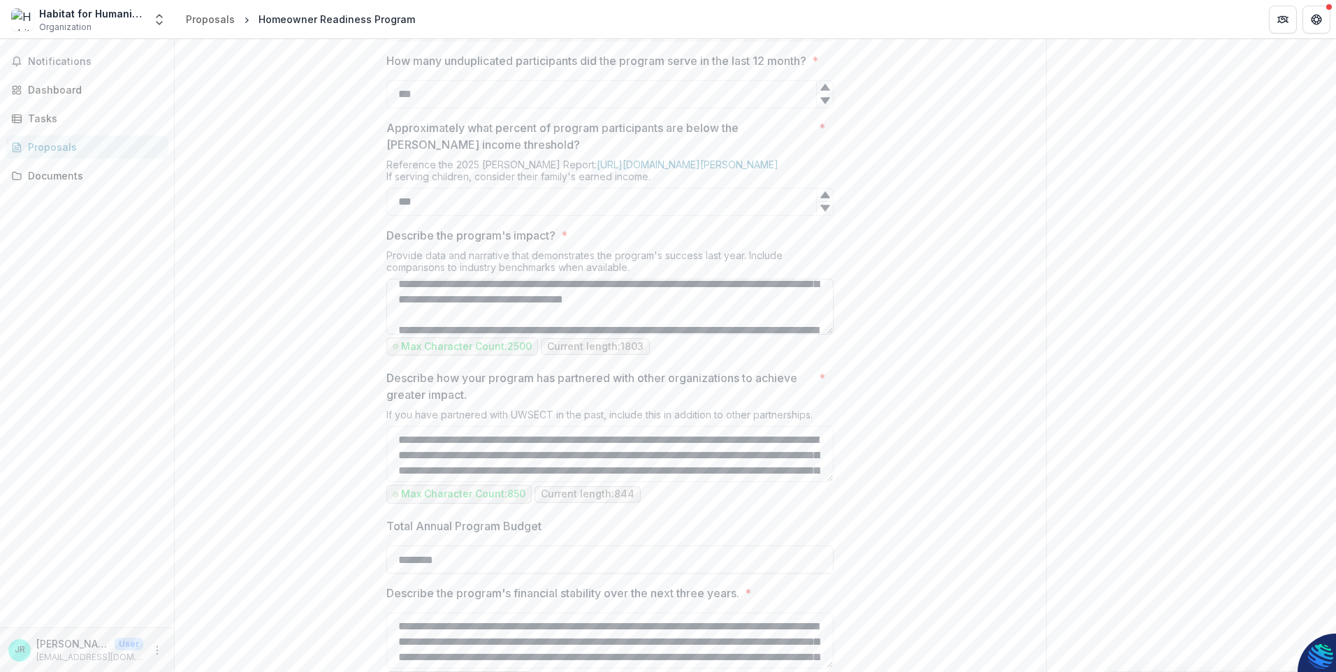
scroll to position [0, 0]
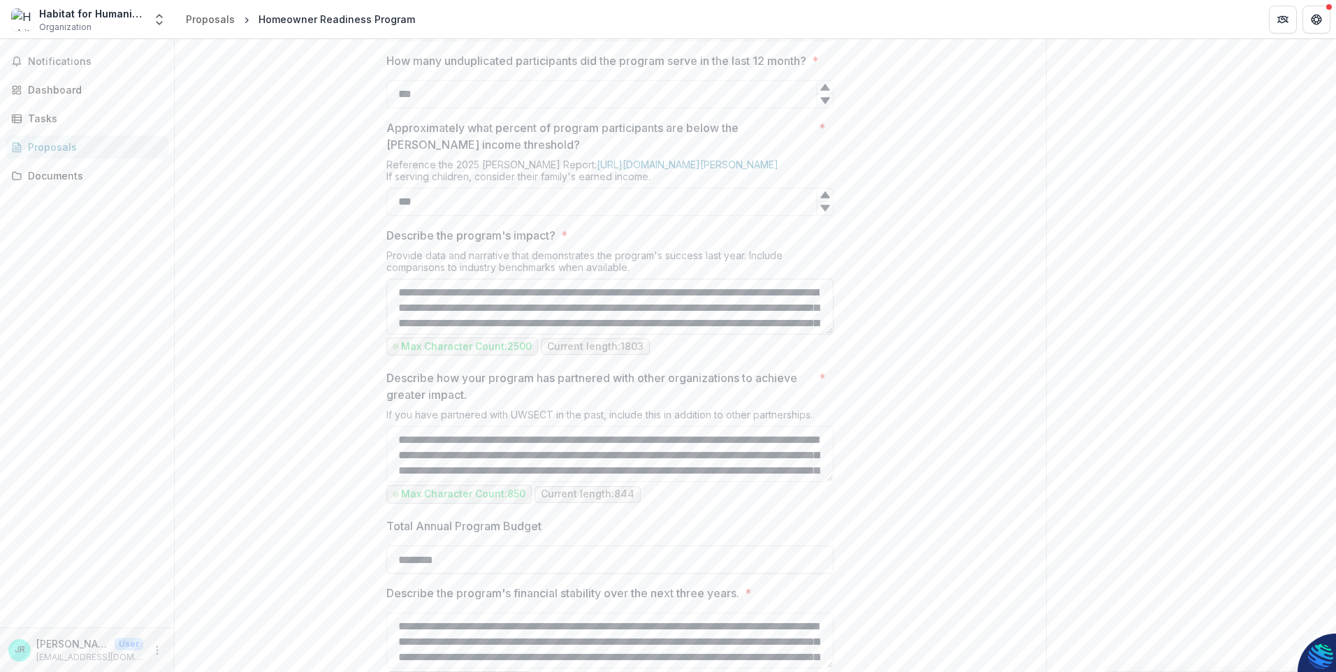
type textarea "**********"
drag, startPoint x: 813, startPoint y: 437, endPoint x: 518, endPoint y: 428, distance: 295.7
click at [518, 335] on textarea "Describe the program's impact? *" at bounding box center [609, 307] width 447 height 56
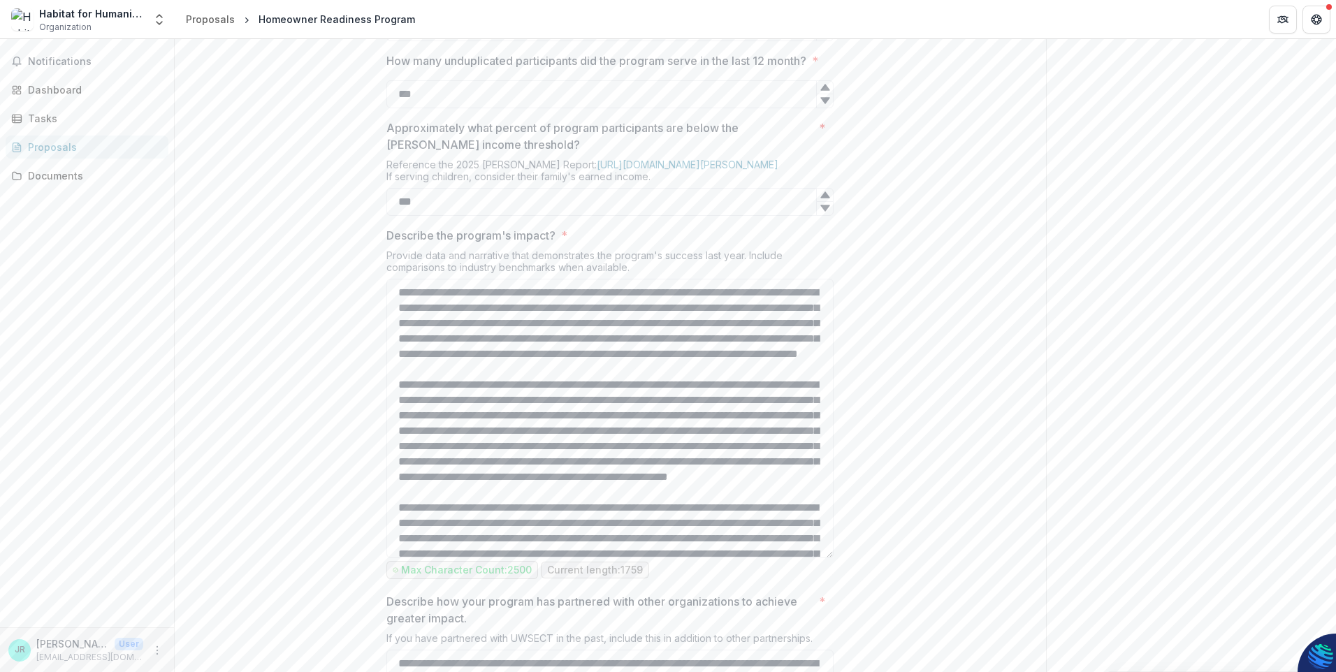
drag, startPoint x: 829, startPoint y: 479, endPoint x: 829, endPoint y: 702, distance: 223.6
click at [829, 671] on html "**********" at bounding box center [668, 336] width 1336 height 672
drag, startPoint x: 569, startPoint y: 437, endPoint x: 832, endPoint y: 440, distance: 263.4
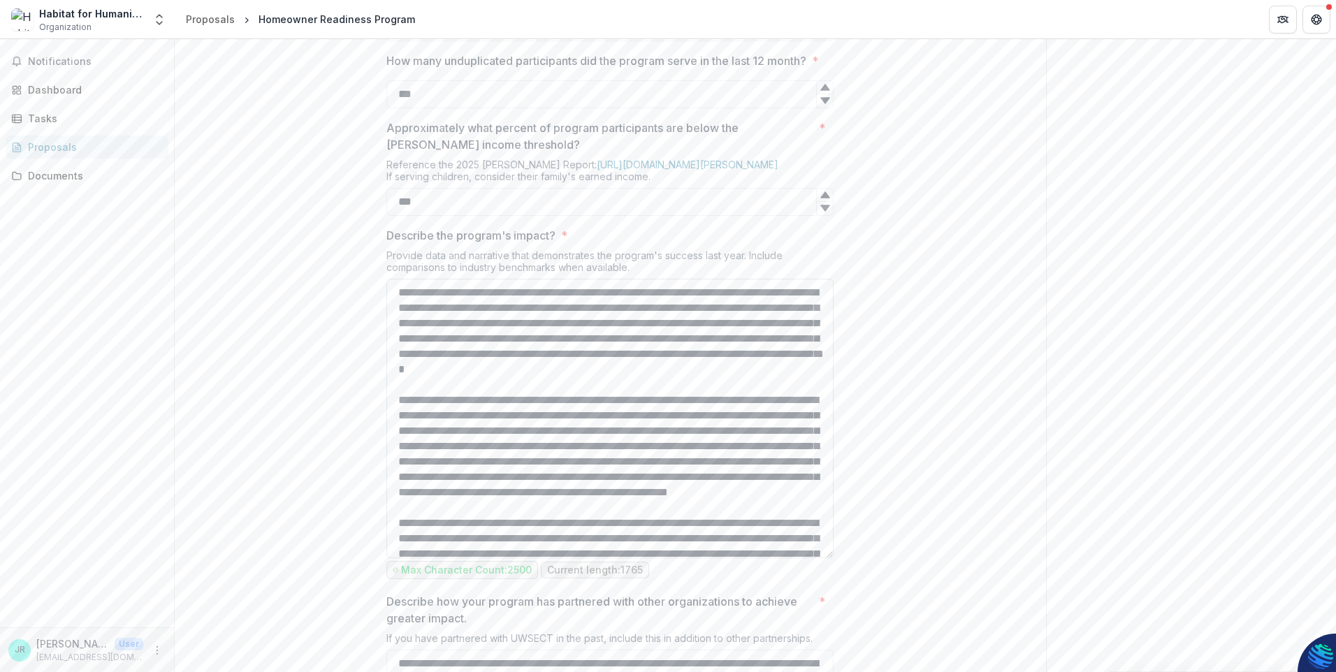
drag, startPoint x: 743, startPoint y: 438, endPoint x: 674, endPoint y: 437, distance: 68.5
click at [674, 437] on textarea "Describe the program's impact? *" at bounding box center [609, 418] width 447 height 279
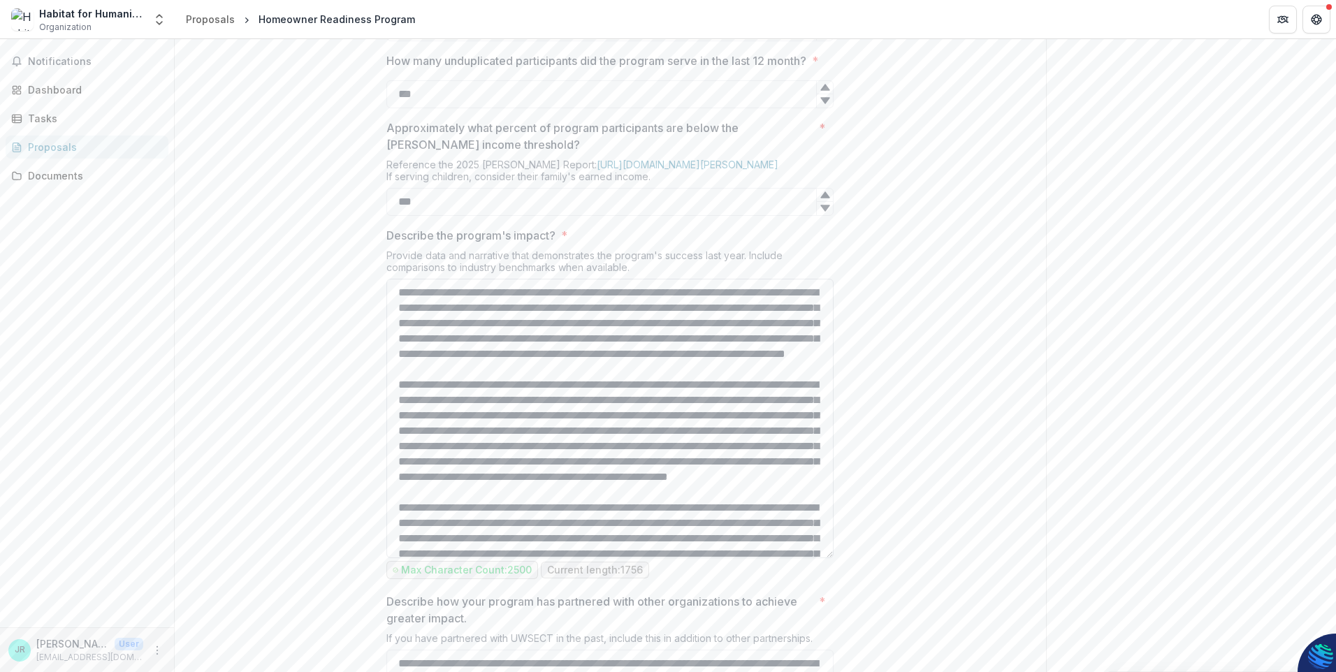
click at [758, 441] on textarea "Describe the program's impact? *" at bounding box center [609, 418] width 447 height 279
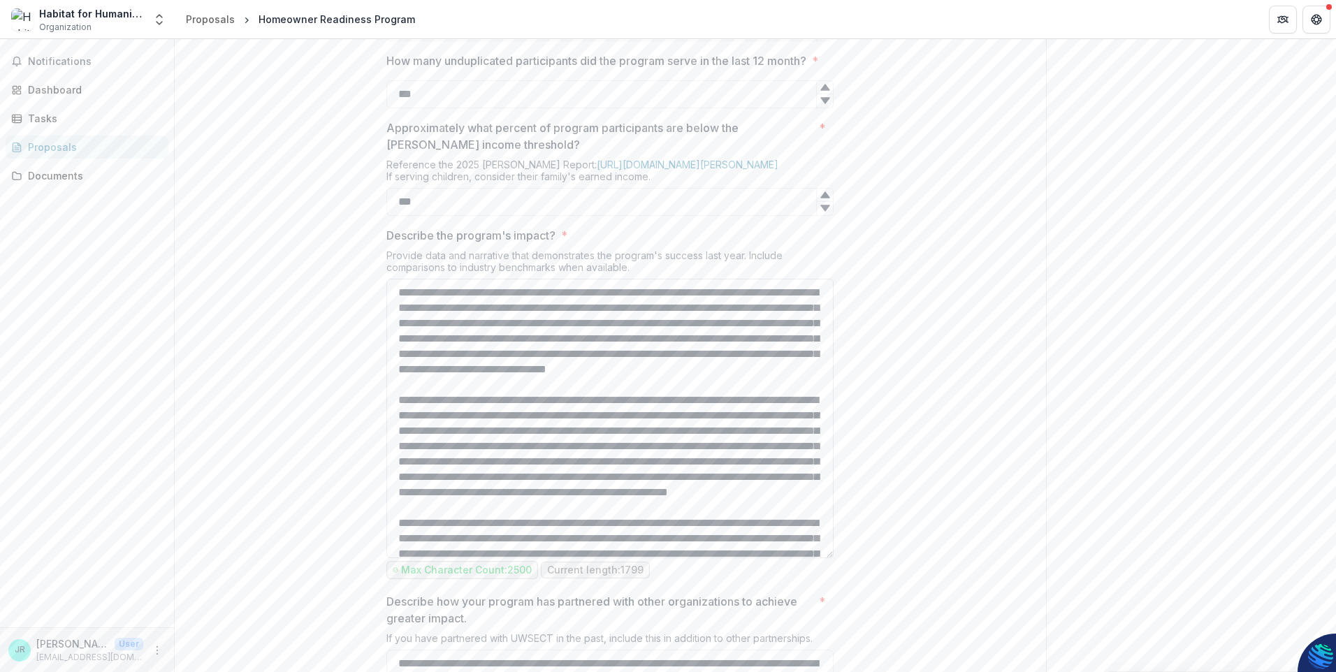
drag, startPoint x: 633, startPoint y: 454, endPoint x: 609, endPoint y: 453, distance: 23.8
click at [609, 453] on textarea "Describe the program's impact? *" at bounding box center [609, 418] width 447 height 279
drag, startPoint x: 497, startPoint y: 498, endPoint x: 695, endPoint y: 477, distance: 198.9
click at [695, 477] on textarea "Describe the program's impact? *" at bounding box center [609, 418] width 447 height 279
click at [596, 530] on textarea "Describe the program's impact? *" at bounding box center [609, 418] width 447 height 279
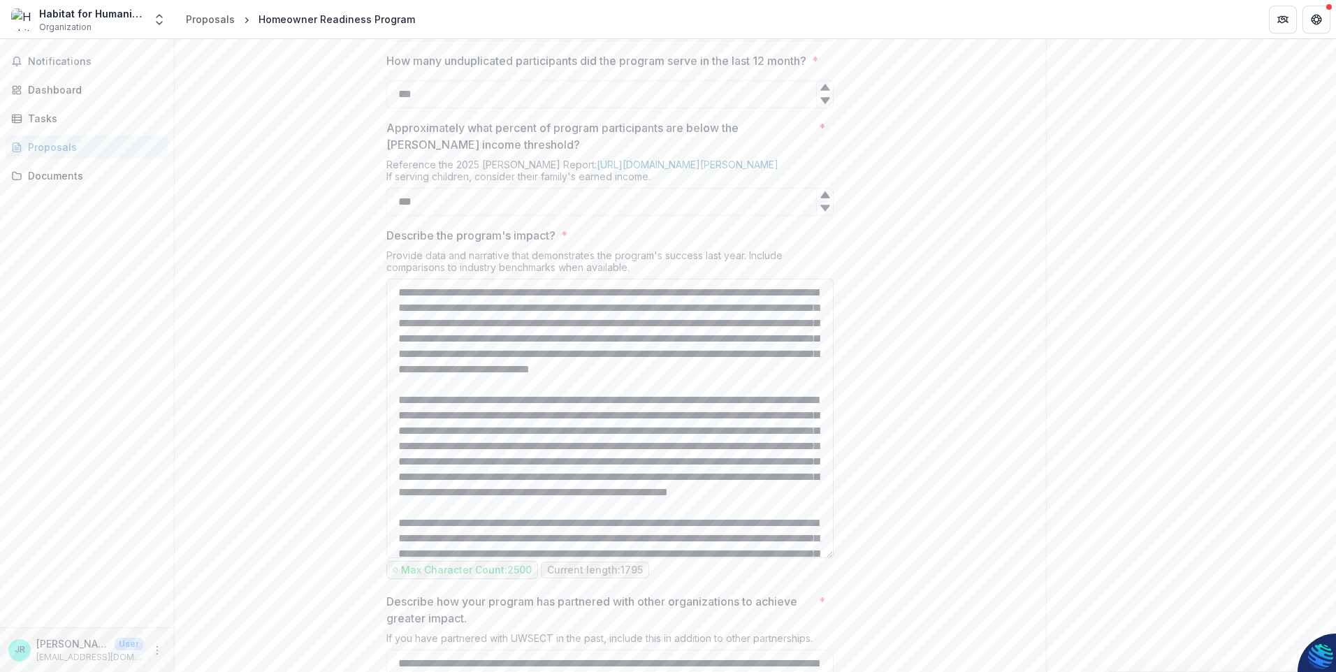
click at [773, 528] on textarea "Describe the program's impact? *" at bounding box center [609, 418] width 447 height 279
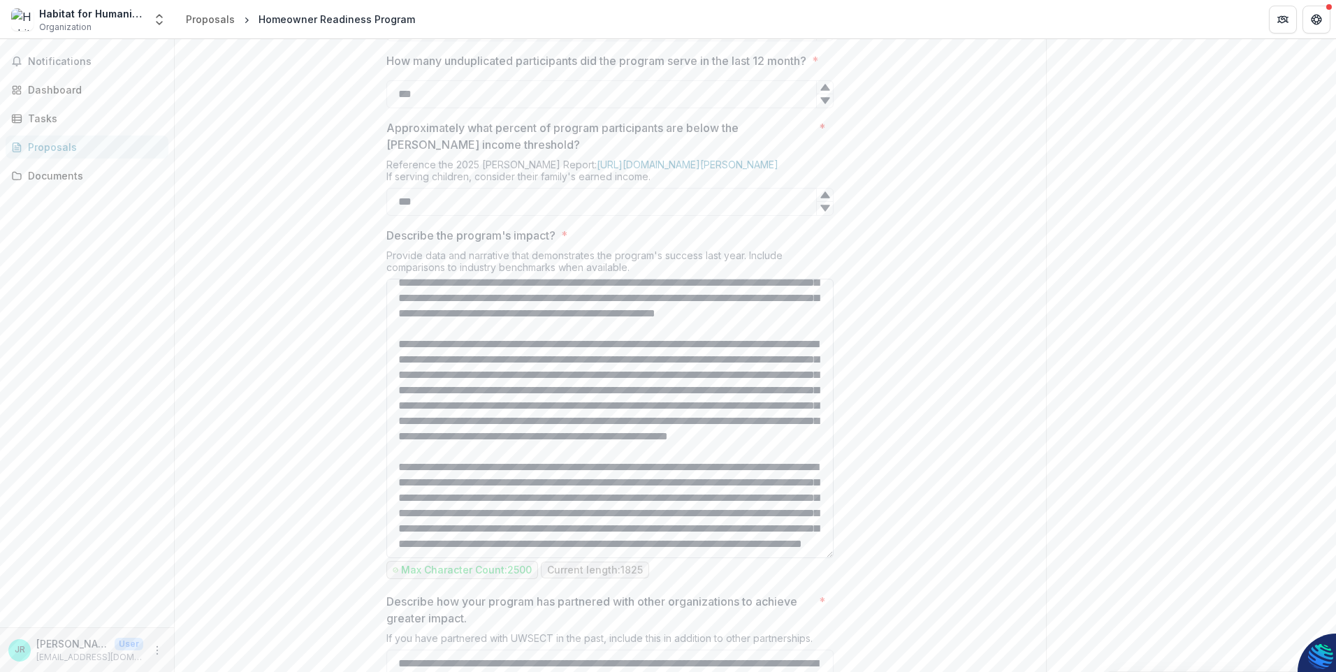
click at [660, 544] on textarea "Describe the program's impact? *" at bounding box center [609, 418] width 447 height 279
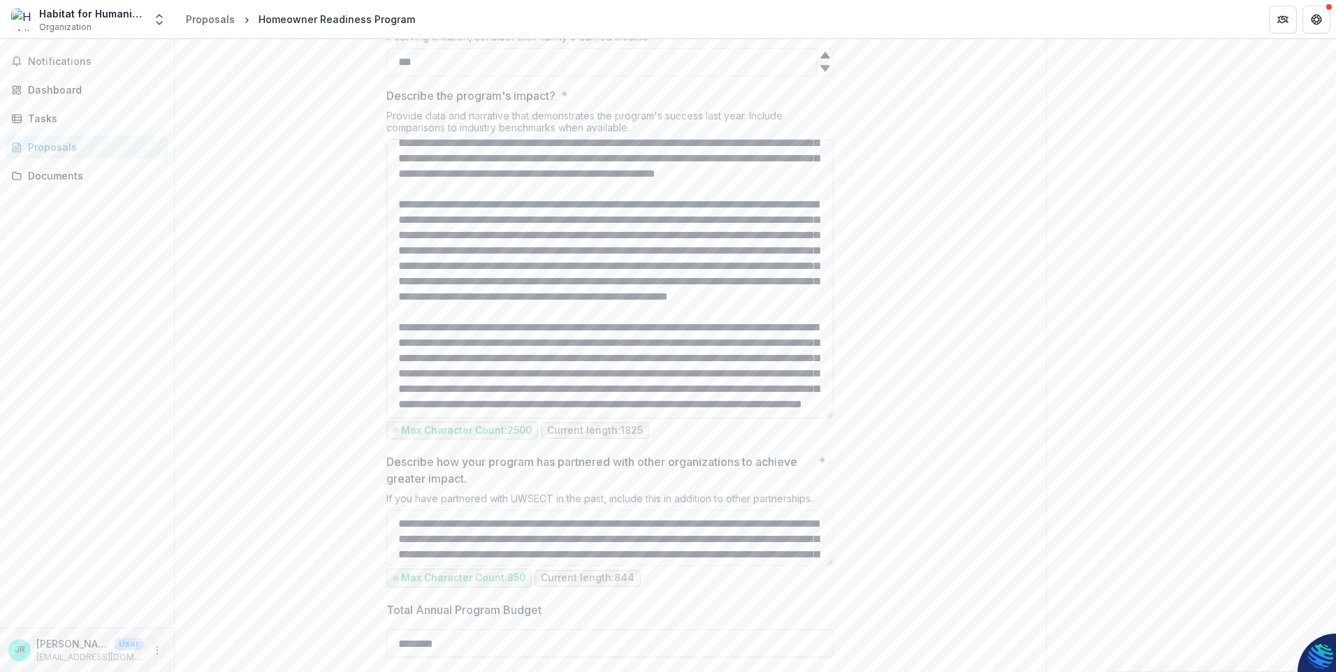
click at [497, 419] on textarea "Describe the program's impact? *" at bounding box center [609, 278] width 447 height 279
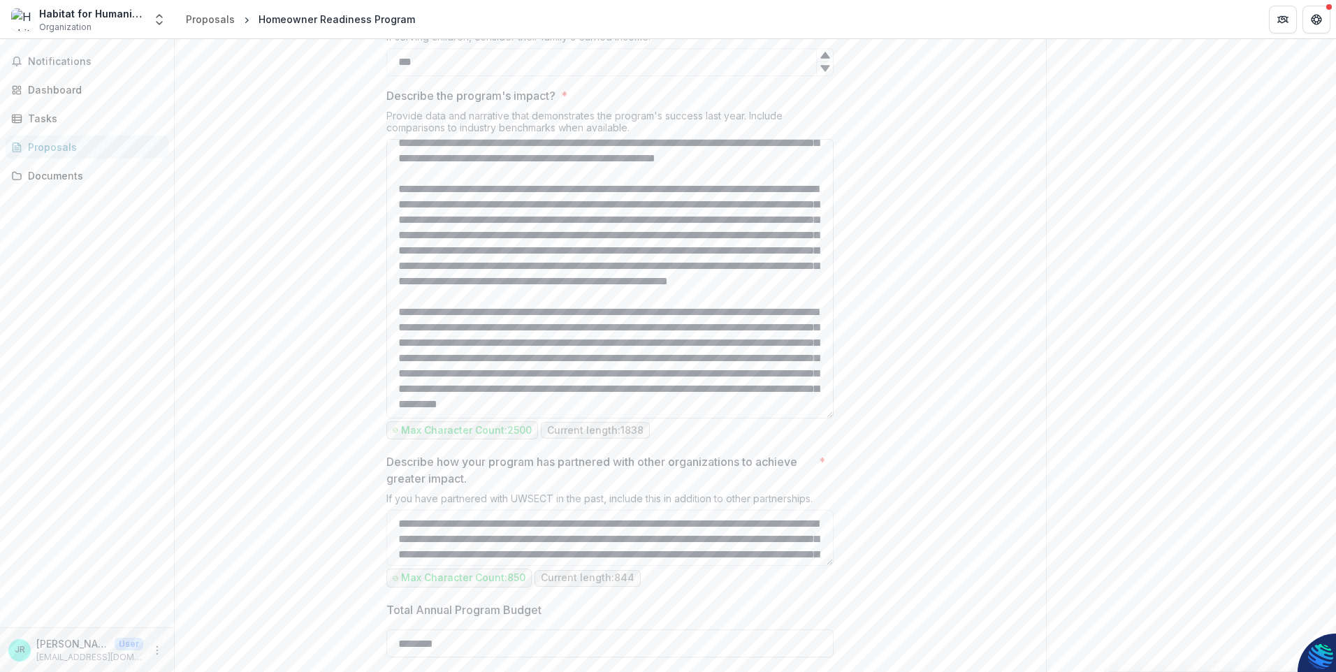
drag, startPoint x: 751, startPoint y: 426, endPoint x: 713, endPoint y: 428, distance: 37.8
click at [713, 419] on textarea "Describe the program's impact? *" at bounding box center [609, 278] width 447 height 279
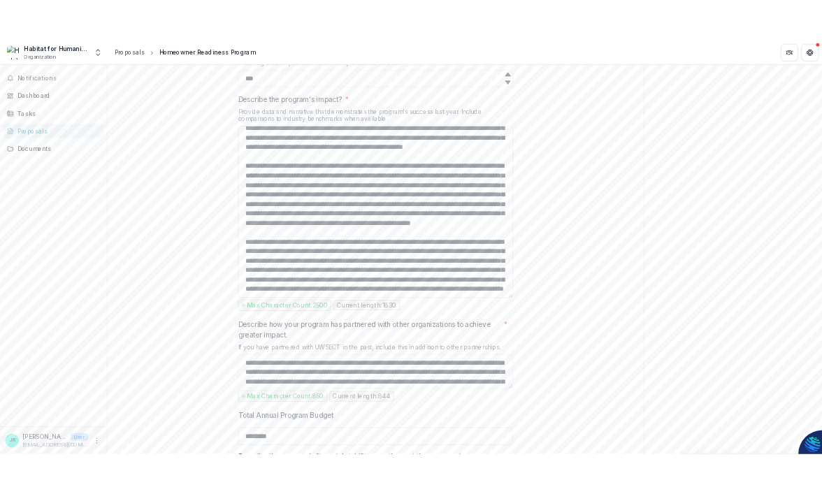
scroll to position [1984, 0]
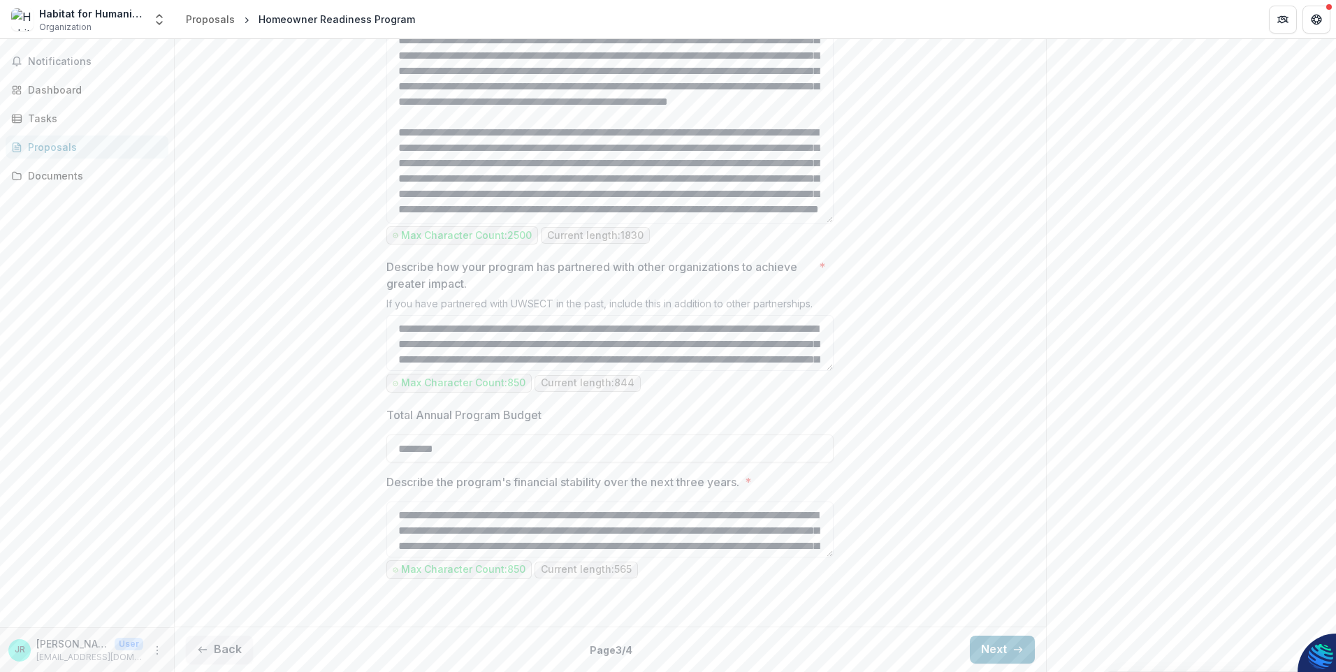
type textarea "**********"
click at [502, 451] on input "********" at bounding box center [609, 449] width 447 height 28
drag, startPoint x: 449, startPoint y: 448, endPoint x: 95, endPoint y: 407, distance: 356.0
click at [95, 407] on main "**********" at bounding box center [668, 355] width 1336 height 633
type input "**********"
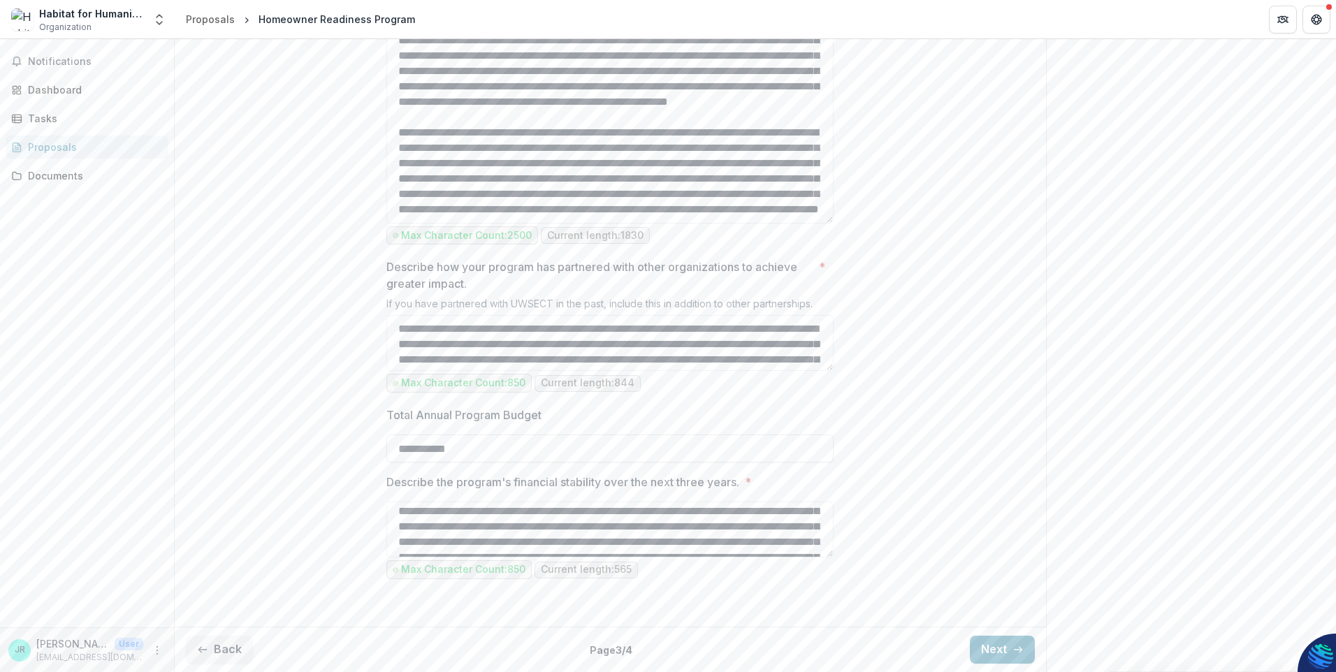
scroll to position [0, 0]
drag, startPoint x: 697, startPoint y: 541, endPoint x: 122, endPoint y: 483, distance: 578.7
click at [122, 483] on main "**********" at bounding box center [668, 355] width 1336 height 633
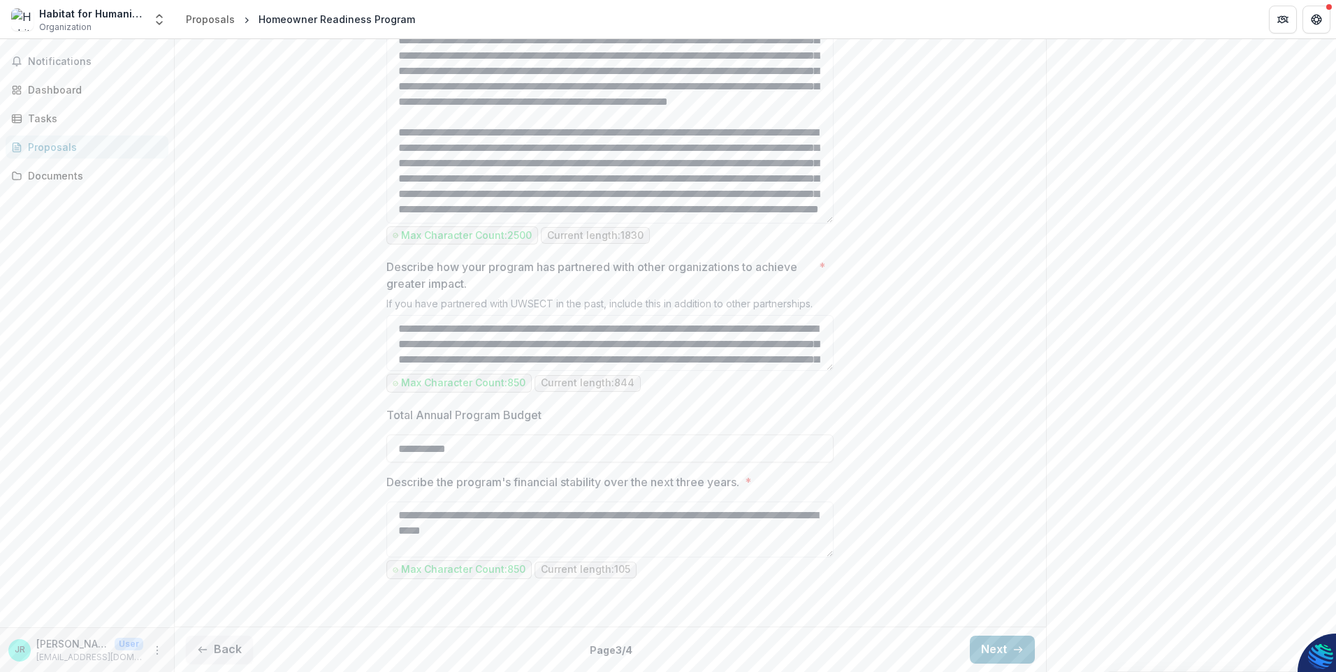
drag, startPoint x: 430, startPoint y: 529, endPoint x: 572, endPoint y: 501, distance: 144.6
click at [437, 527] on textarea "**********" at bounding box center [609, 530] width 447 height 56
click at [602, 535] on textarea "**********" at bounding box center [609, 530] width 447 height 56
drag, startPoint x: 605, startPoint y: 534, endPoint x: 537, endPoint y: 527, distance: 68.8
click at [537, 527] on textarea "**********" at bounding box center [609, 530] width 447 height 56
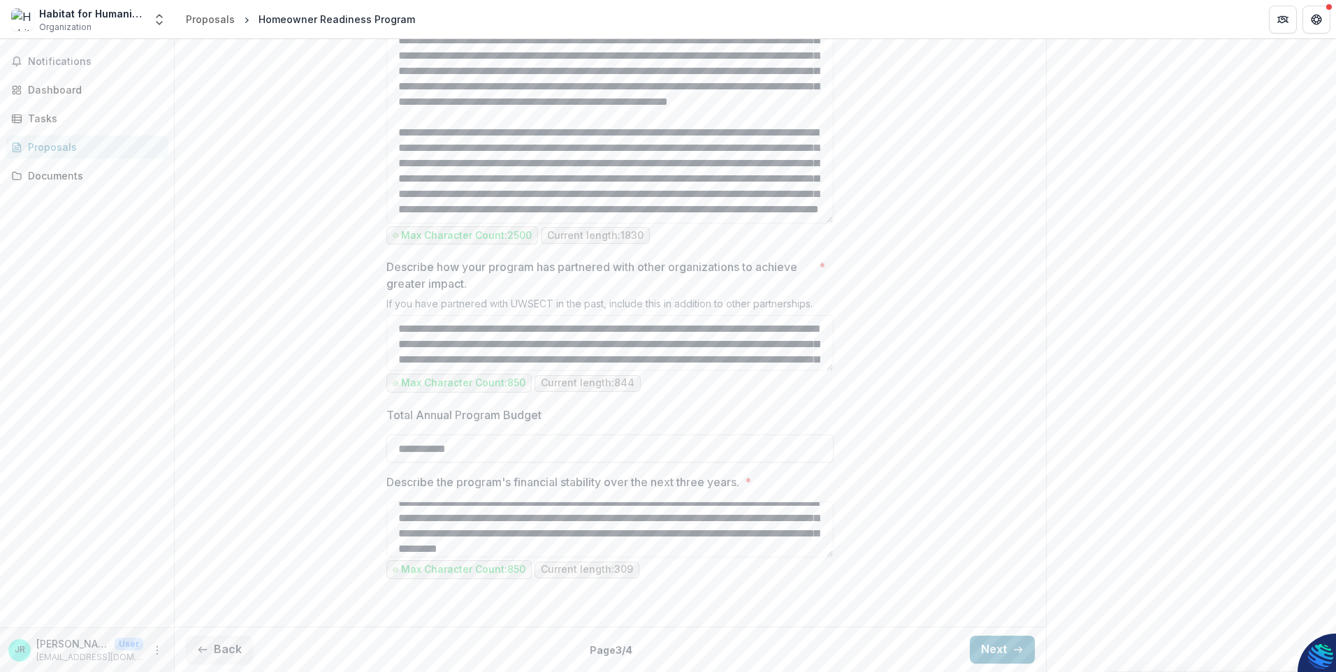
scroll to position [28, 0]
click at [785, 528] on textarea "**********" at bounding box center [609, 530] width 447 height 56
type textarea "**********"
click at [996, 646] on button "Next" at bounding box center [1002, 650] width 65 height 28
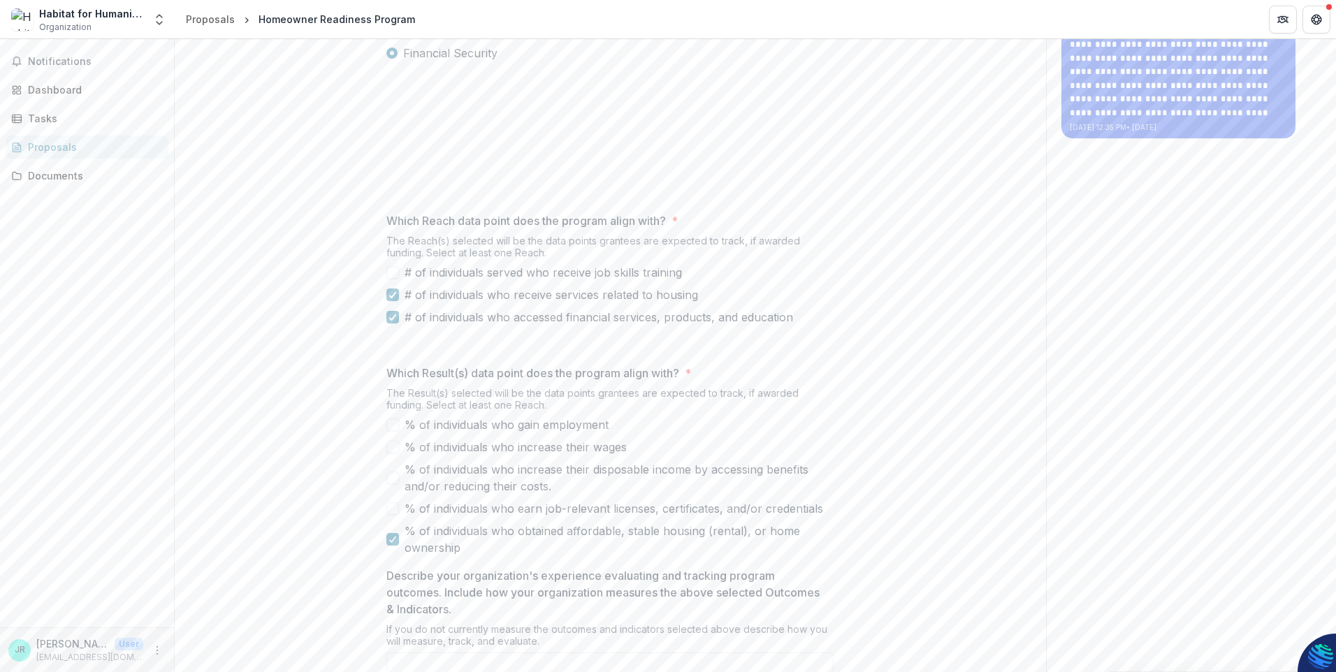
scroll to position [99, 0]
